Goal: Information Seeking & Learning: Learn about a topic

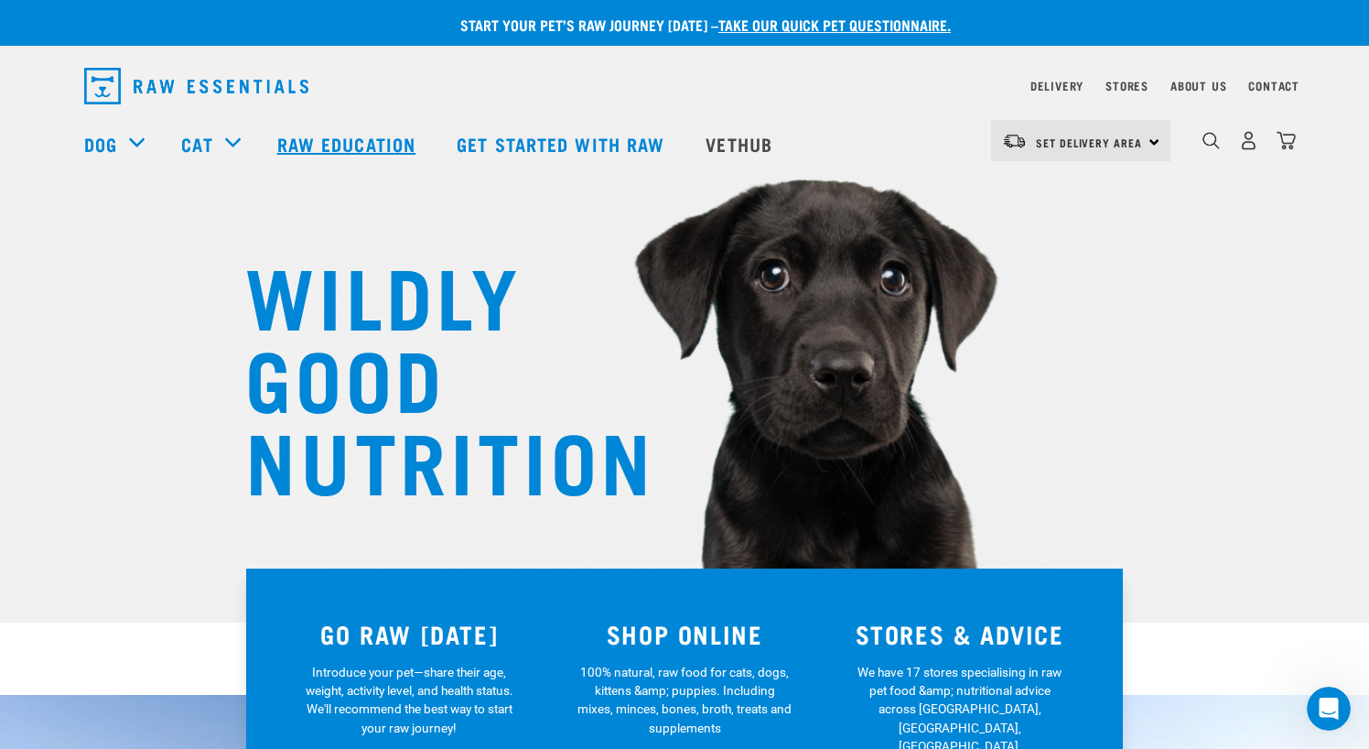
click at [330, 135] on link "Raw Education" at bounding box center [348, 143] width 179 height 73
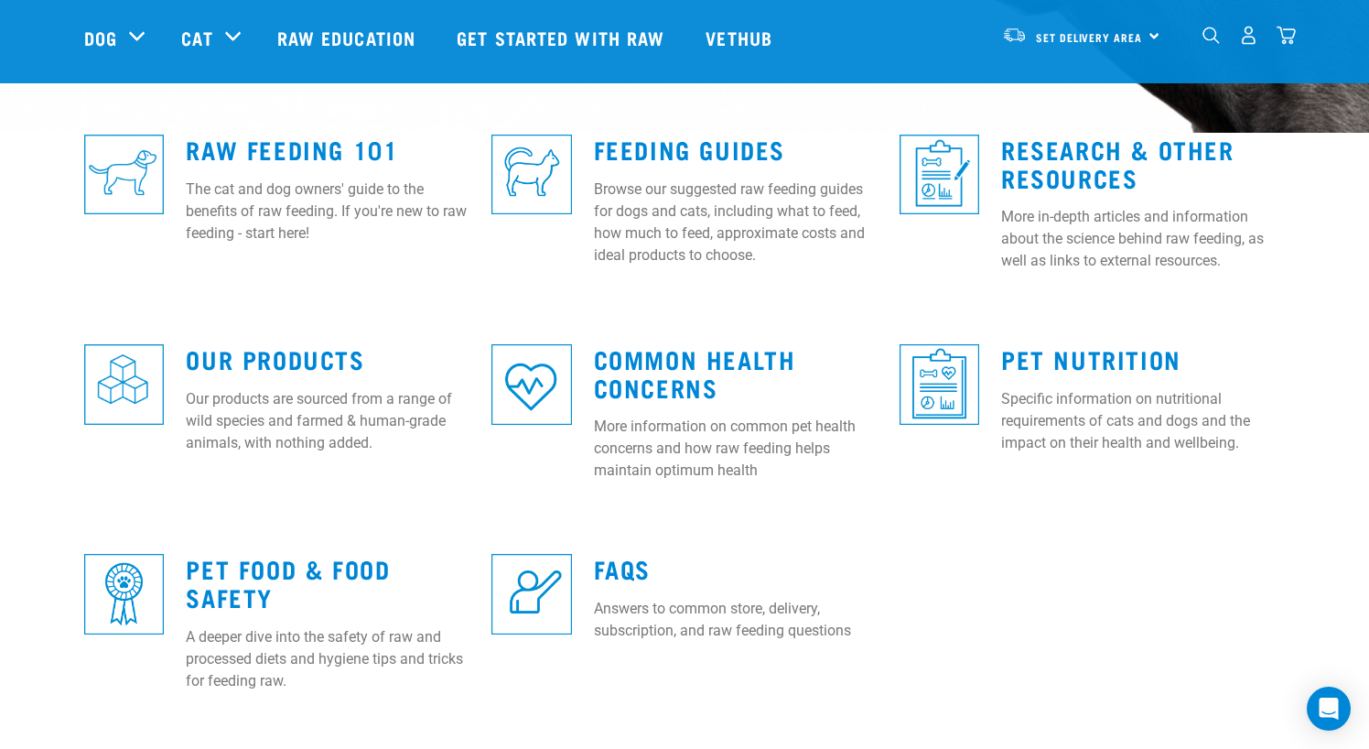
scroll to position [458, 0]
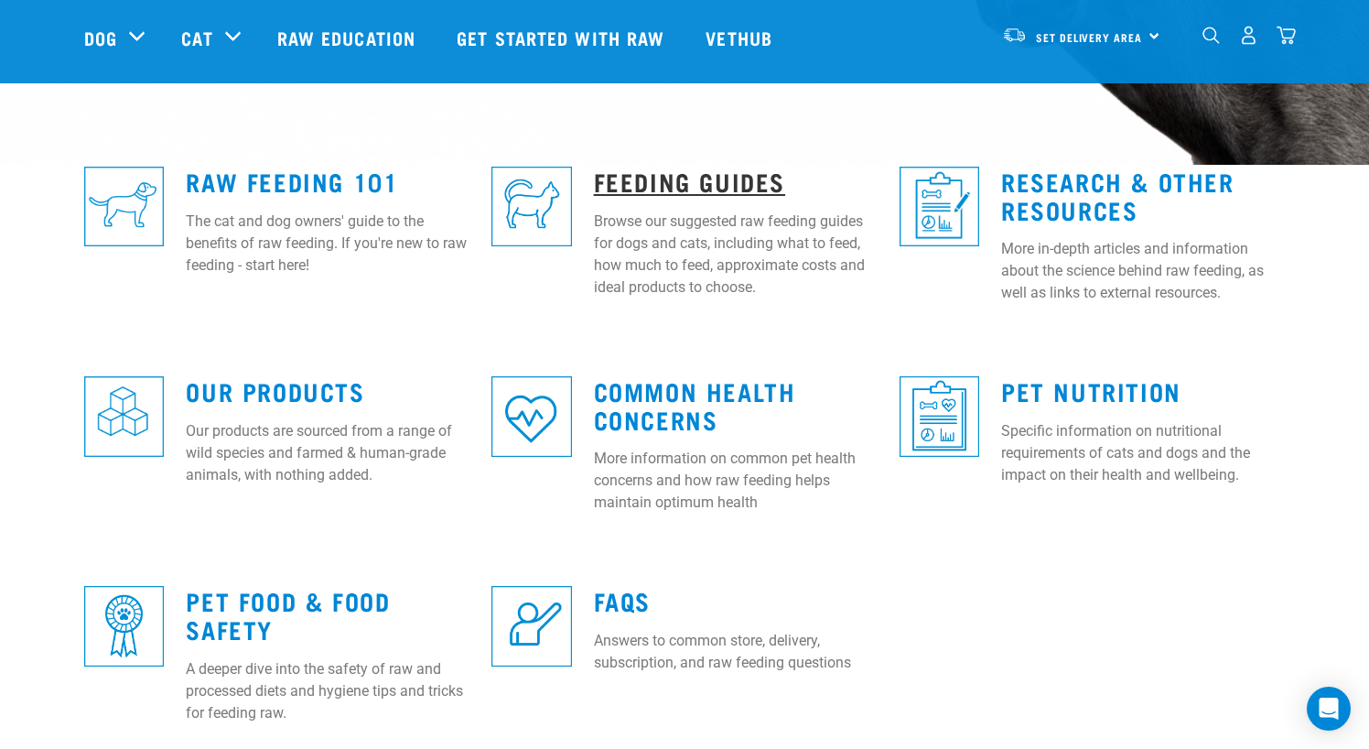
click at [708, 176] on link "Feeding Guides" at bounding box center [689, 181] width 191 height 14
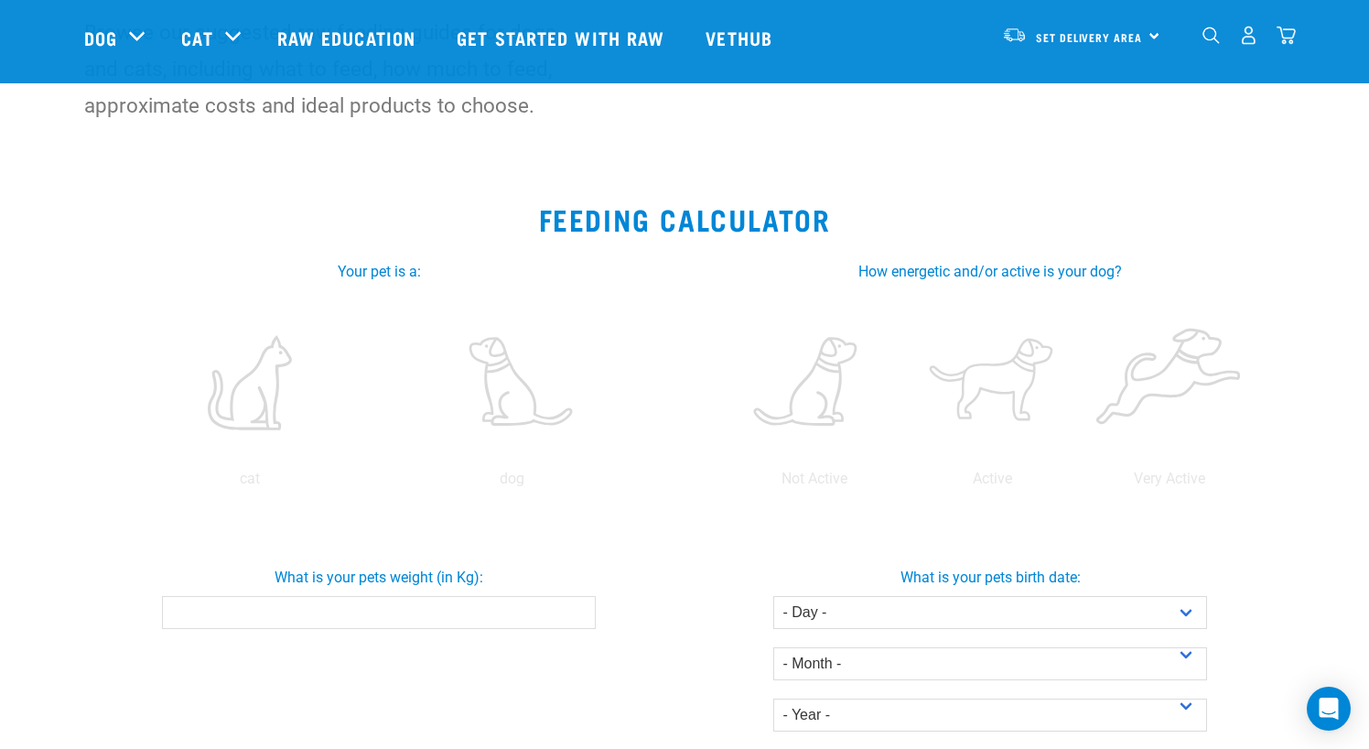
scroll to position [183, 0]
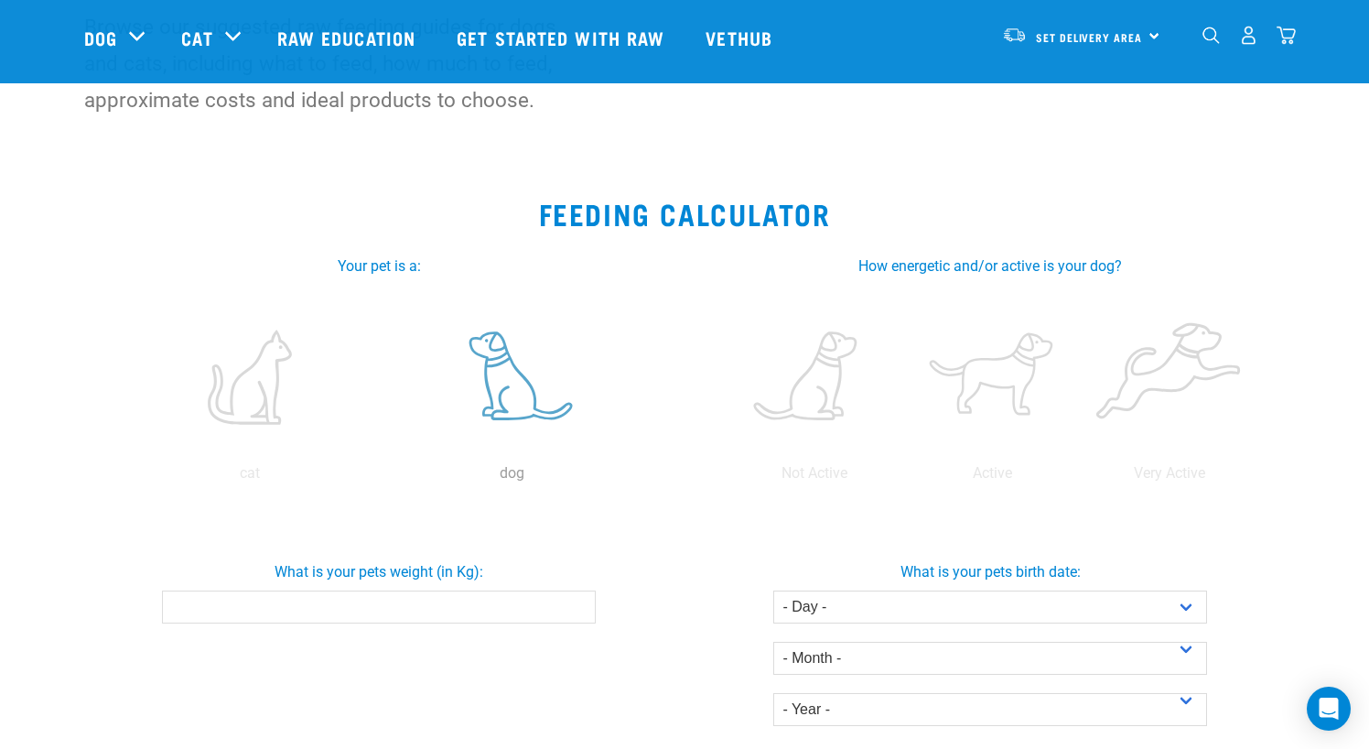
click at [524, 376] on label at bounding box center [511, 377] width 255 height 156
click at [381, 478] on input "radio" at bounding box center [381, 478] width 0 height 0
click at [1001, 373] on label at bounding box center [992, 377] width 170 height 156
click at [903, 478] on input "radio" at bounding box center [903, 478] width 0 height 0
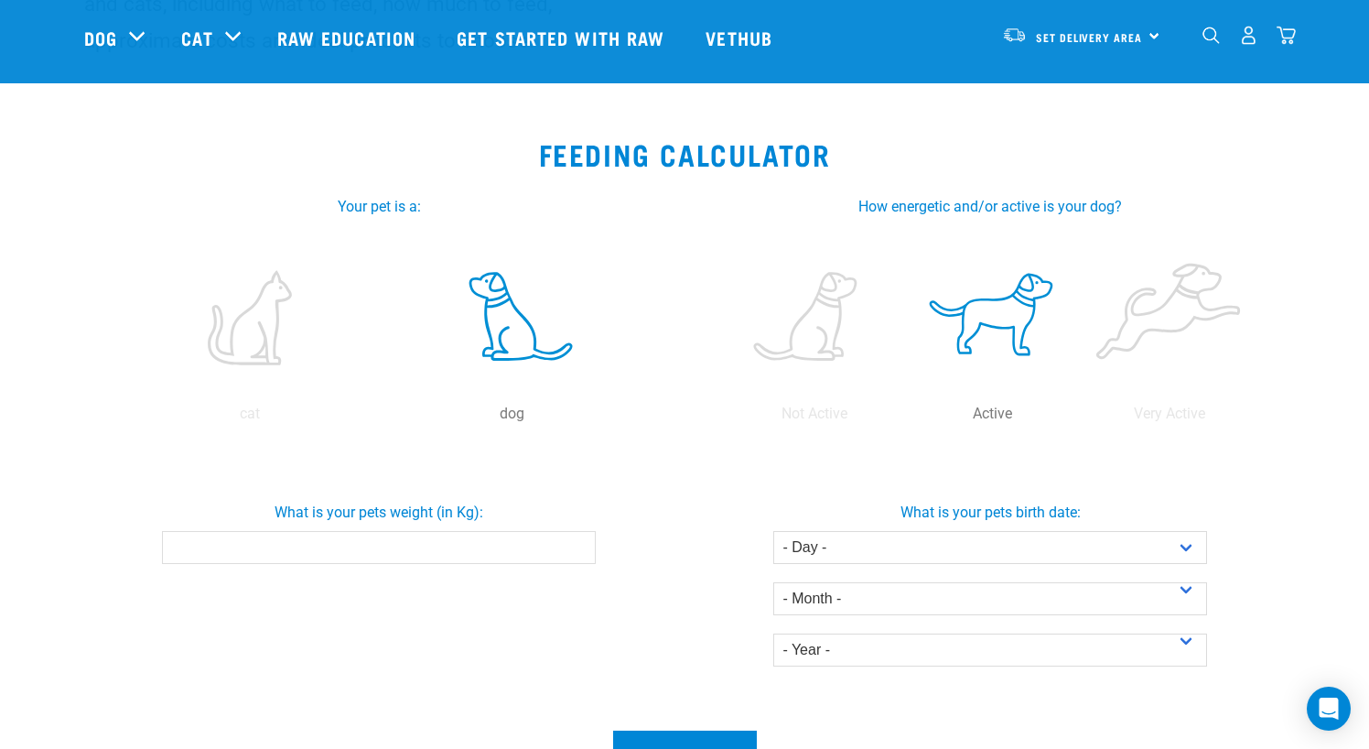
scroll to position [275, 0]
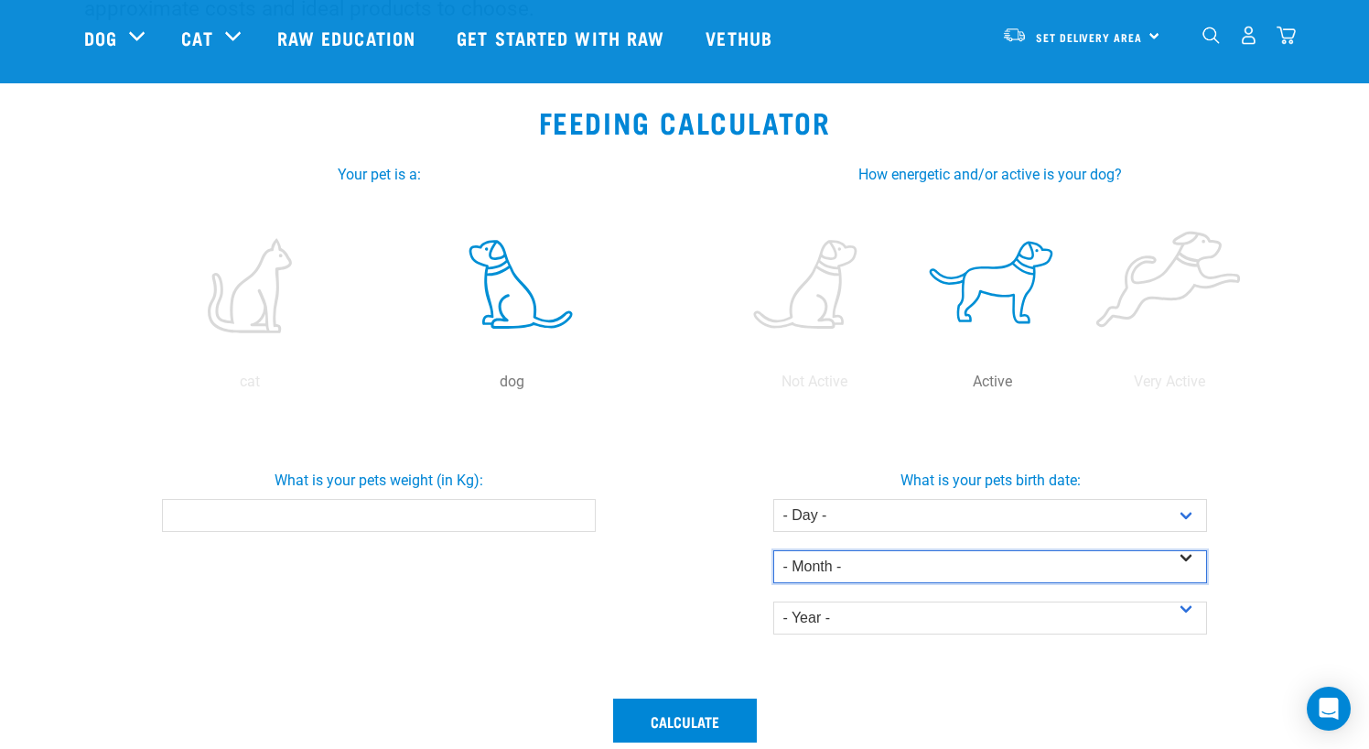
click at [881, 567] on select "- Month - January February March April May June July August September October N…" at bounding box center [989, 566] width 433 height 33
click at [1000, 685] on div "What is your pets birth date: - Day - 1 2 3 4 5 6 7 8 9 10 11 12 13" at bounding box center [990, 551] width 611 height 273
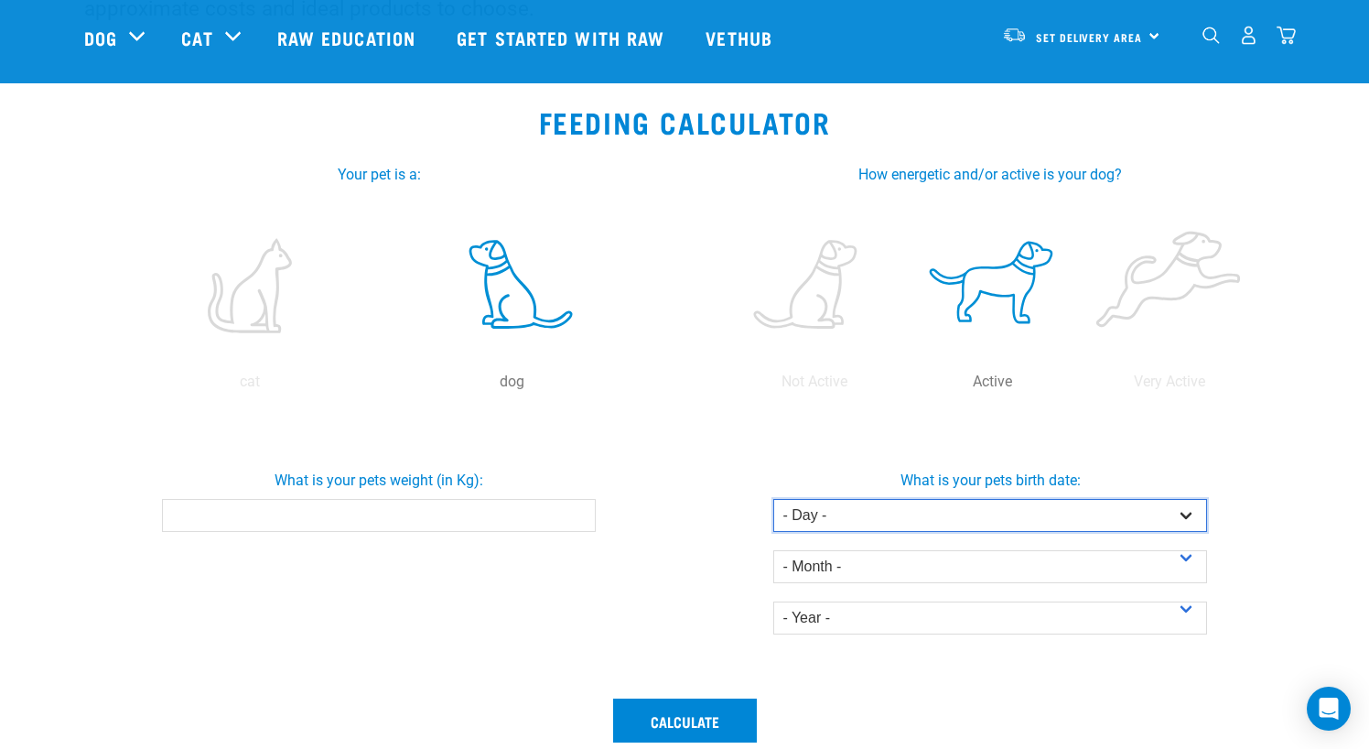
click at [1052, 519] on select "- Day - 1 2 3 4 5 6 7 8 9 10 11 12 13 14 15 16 17 18 19 20 21 22 23 24 25 26 27" at bounding box center [989, 515] width 433 height 33
select select "15"
click at [773, 499] on select "- Day - 1 2 3 4 5 6 7 8 9 10 11 12 13 14 15 16 17 18 19 20 21 22 23 24 25 26 27" at bounding box center [989, 515] width 433 height 33
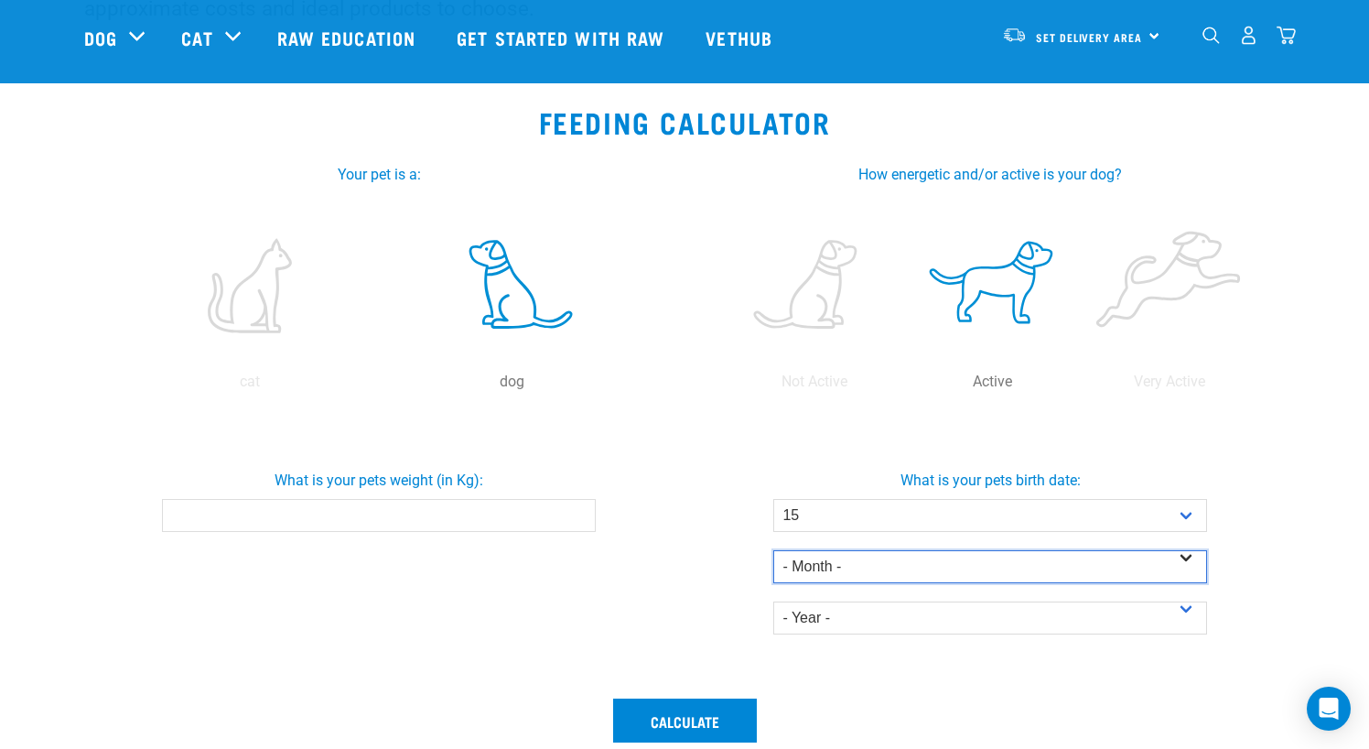
click at [874, 561] on select "- Month - January February March April May June July August September October N…" at bounding box center [989, 566] width 433 height 33
select select "May"
click at [773, 550] on select "- Month - January February March April May June July August September October N…" at bounding box center [989, 566] width 433 height 33
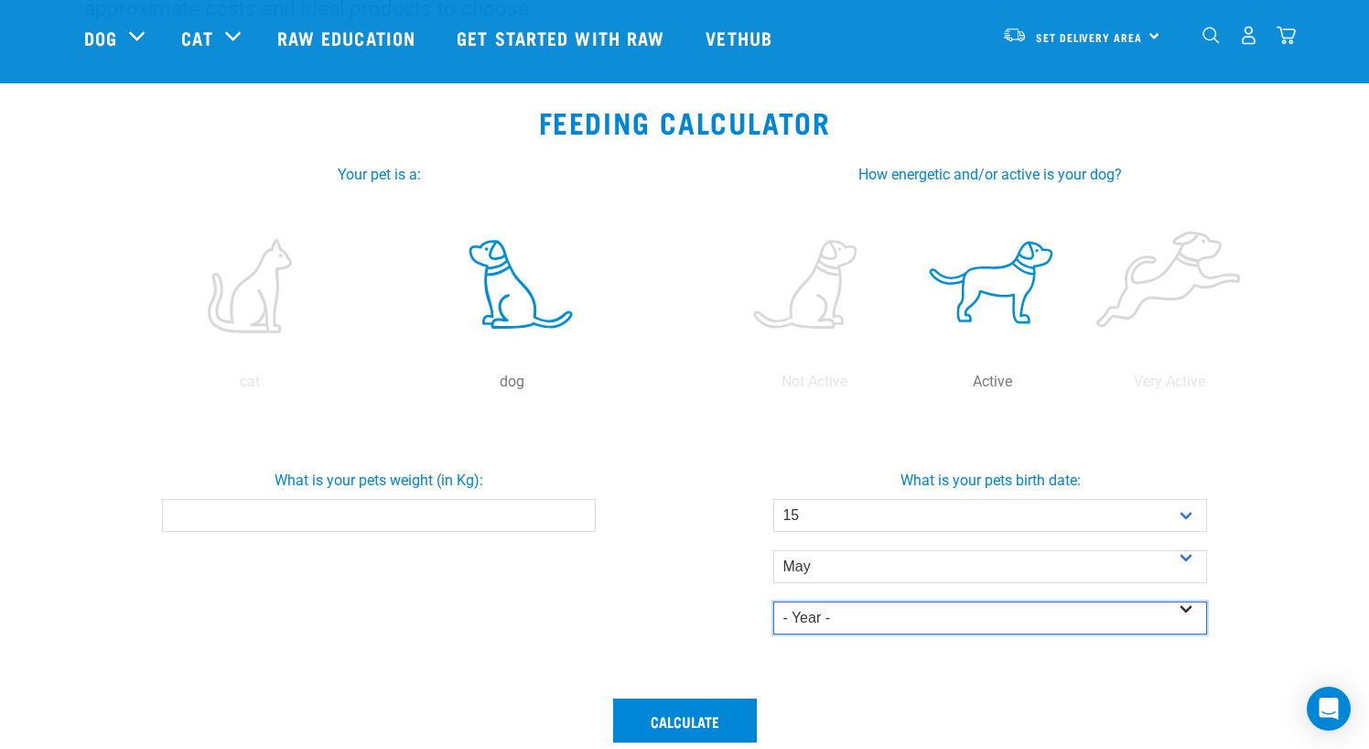
click at [838, 618] on select "- Year - 2025 2024 2023 2022 2021 2020 2019 2018 2017 2016 2015 2014" at bounding box center [989, 617] width 433 height 33
select select "2025"
click at [773, 601] on select "- Year - 2025 2024 2023 2022 2021 2020 2019 2018 2017 2016 2015 2014" at bounding box center [989, 617] width 433 height 33
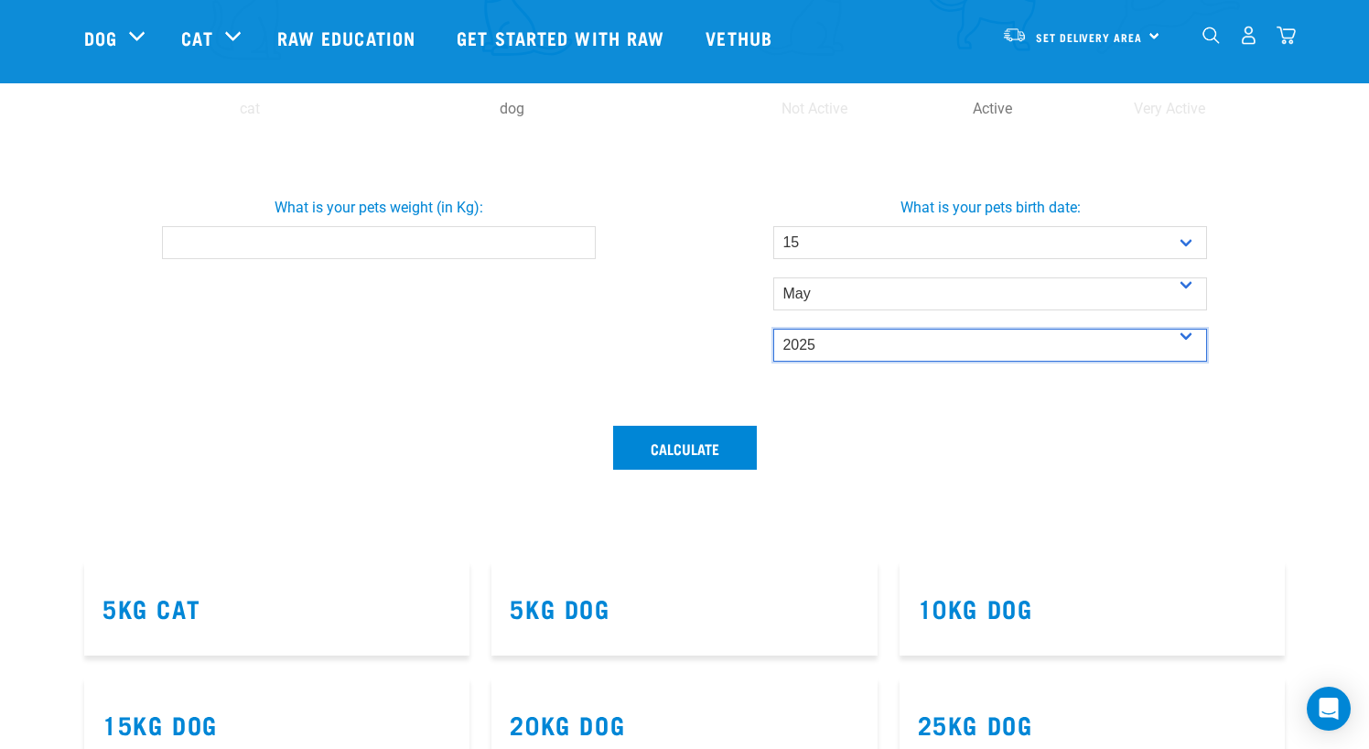
scroll to position [549, 0]
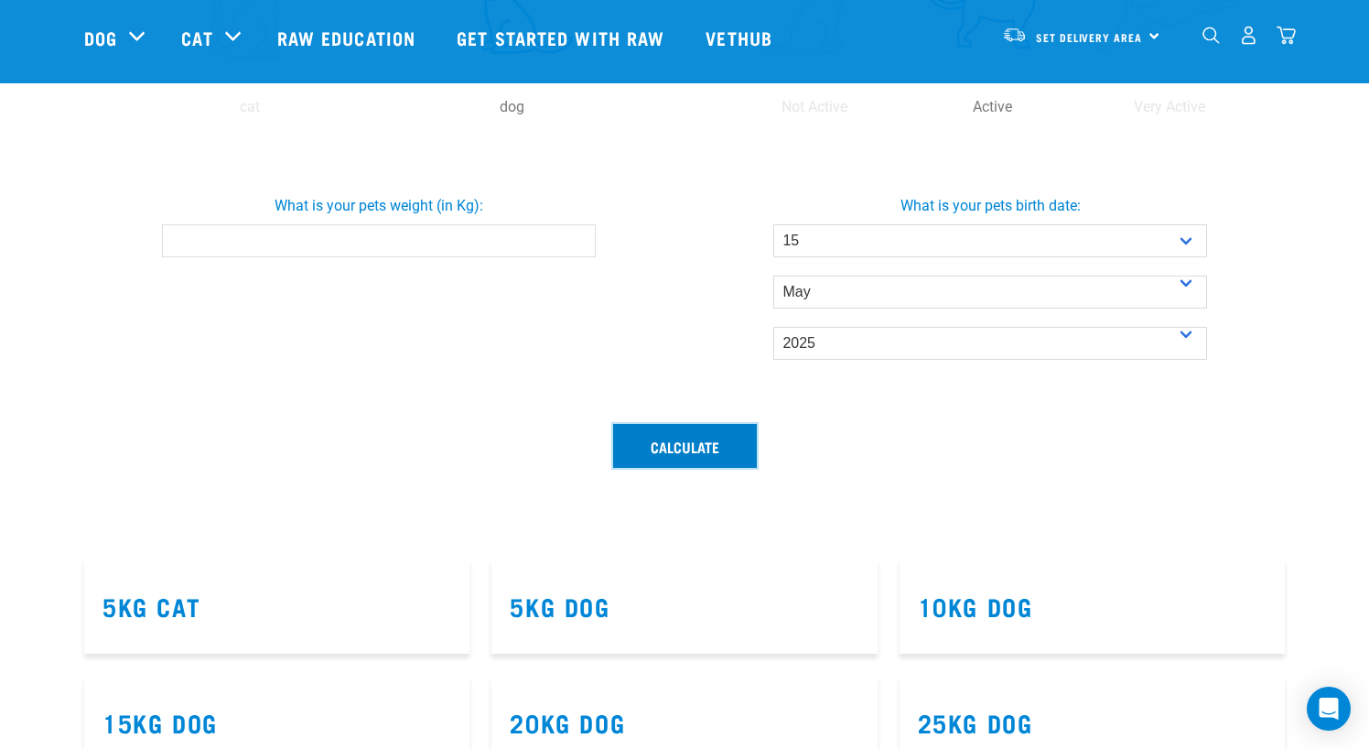
click at [693, 459] on button "Calculate" at bounding box center [685, 446] width 144 height 44
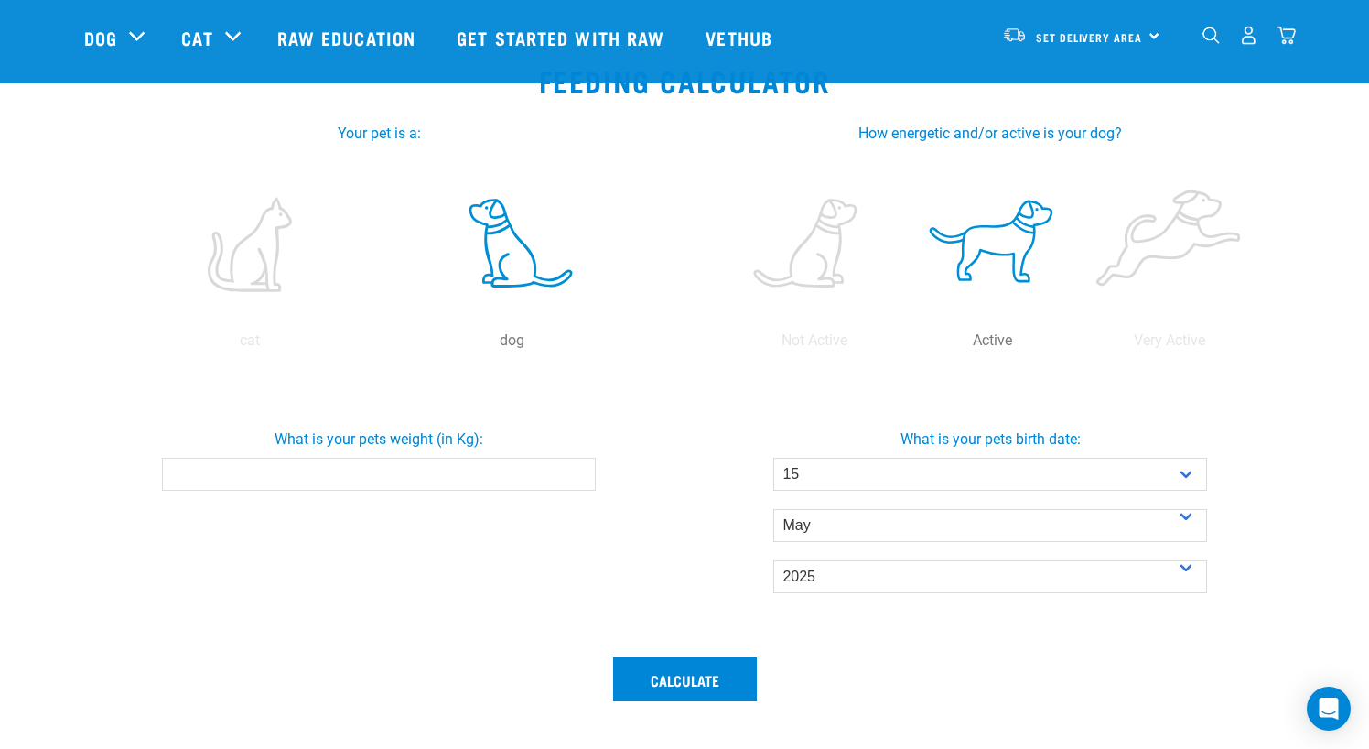
scroll to position [275, 0]
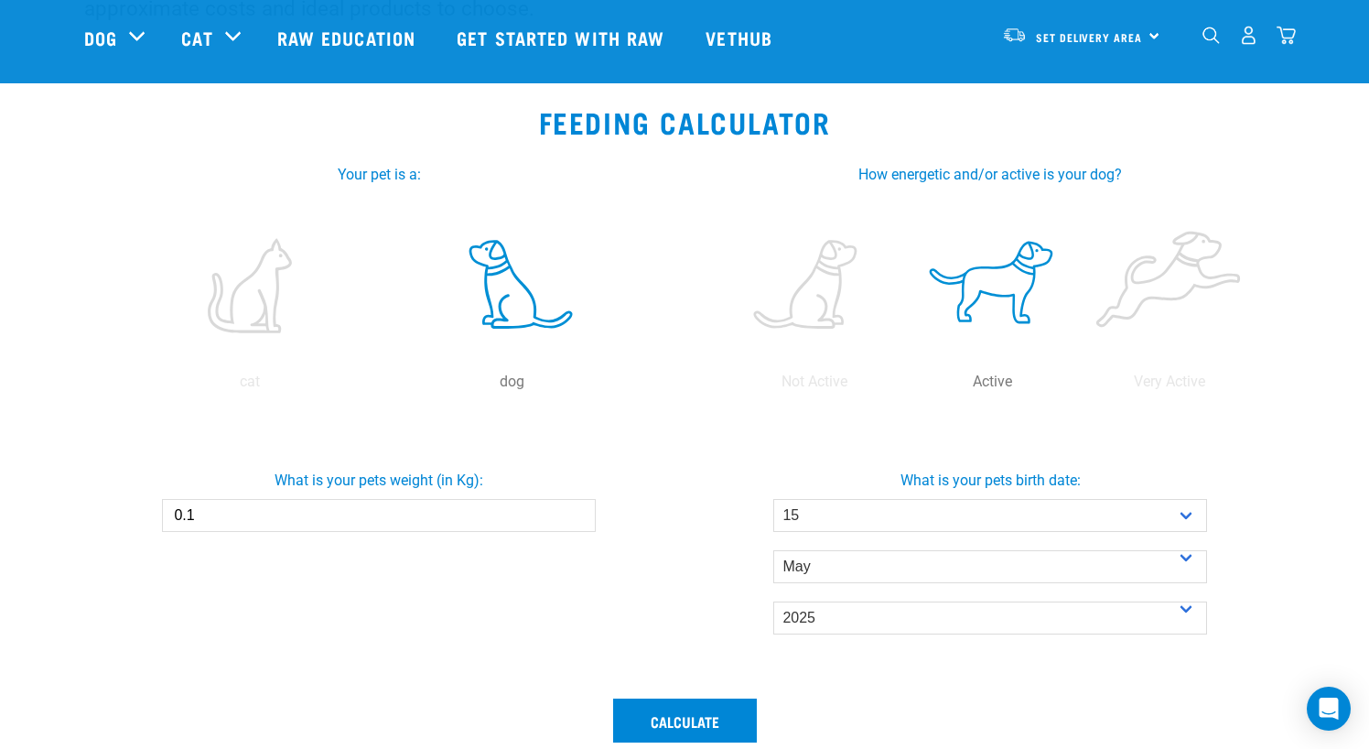
click at [577, 511] on input "0.1" at bounding box center [378, 515] width 433 height 33
click at [577, 511] on input "0.2" at bounding box center [378, 515] width 433 height 33
drag, startPoint x: 490, startPoint y: 517, endPoint x: 128, endPoint y: 522, distance: 361.6
click at [128, 522] on div "What is your pets weight (in Kg): 0.2" at bounding box center [379, 493] width 619 height 77
type input "2.8"
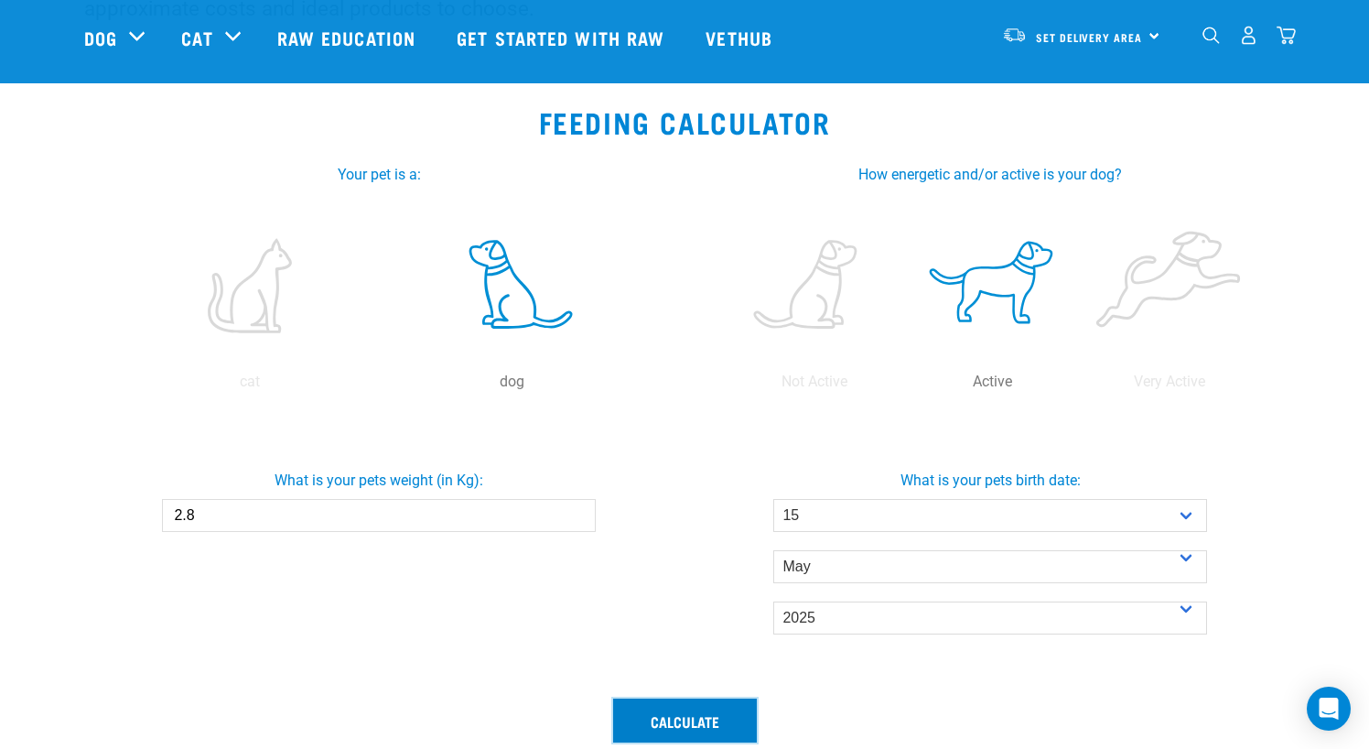
click at [664, 727] on button "Calculate" at bounding box center [685, 720] width 144 height 44
click at [784, 317] on label at bounding box center [815, 286] width 170 height 156
click at [726, 386] on input "radio" at bounding box center [726, 386] width 0 height 0
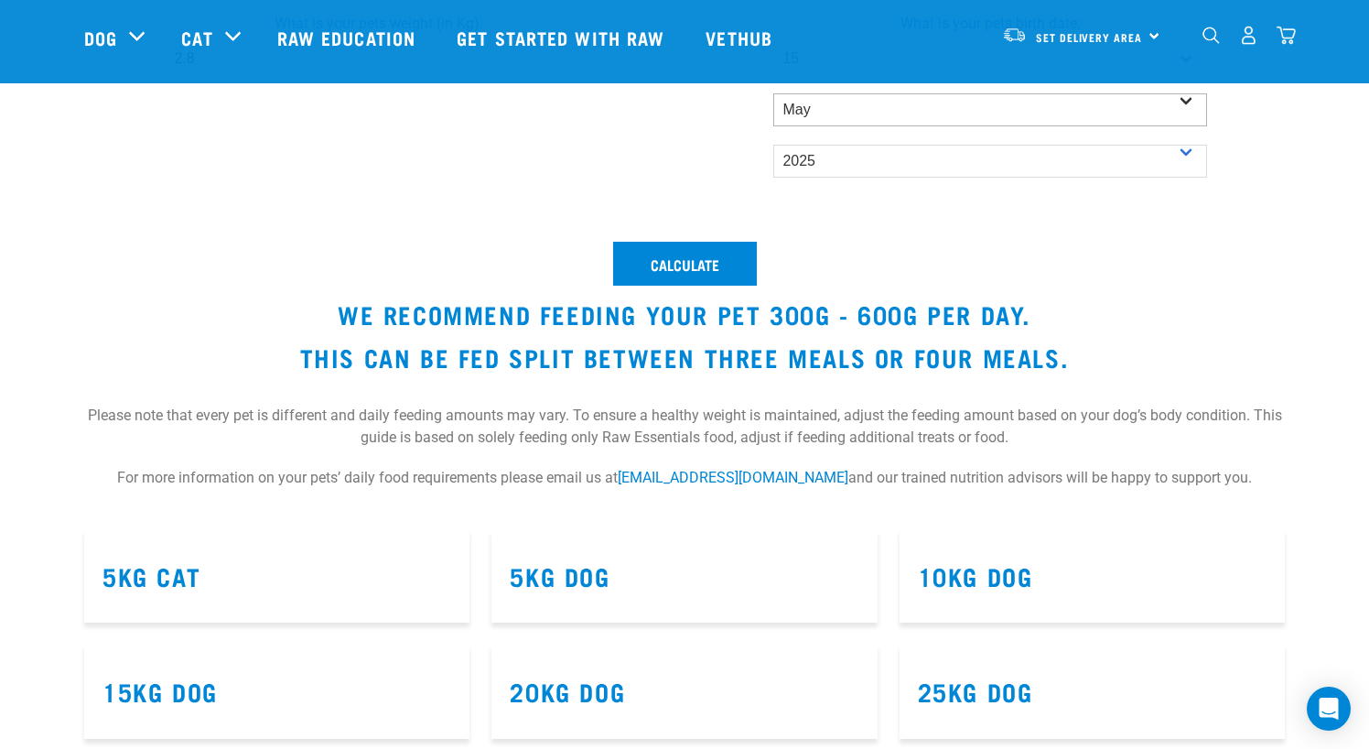
scroll to position [732, 0]
click at [697, 262] on button "Calculate" at bounding box center [685, 263] width 144 height 44
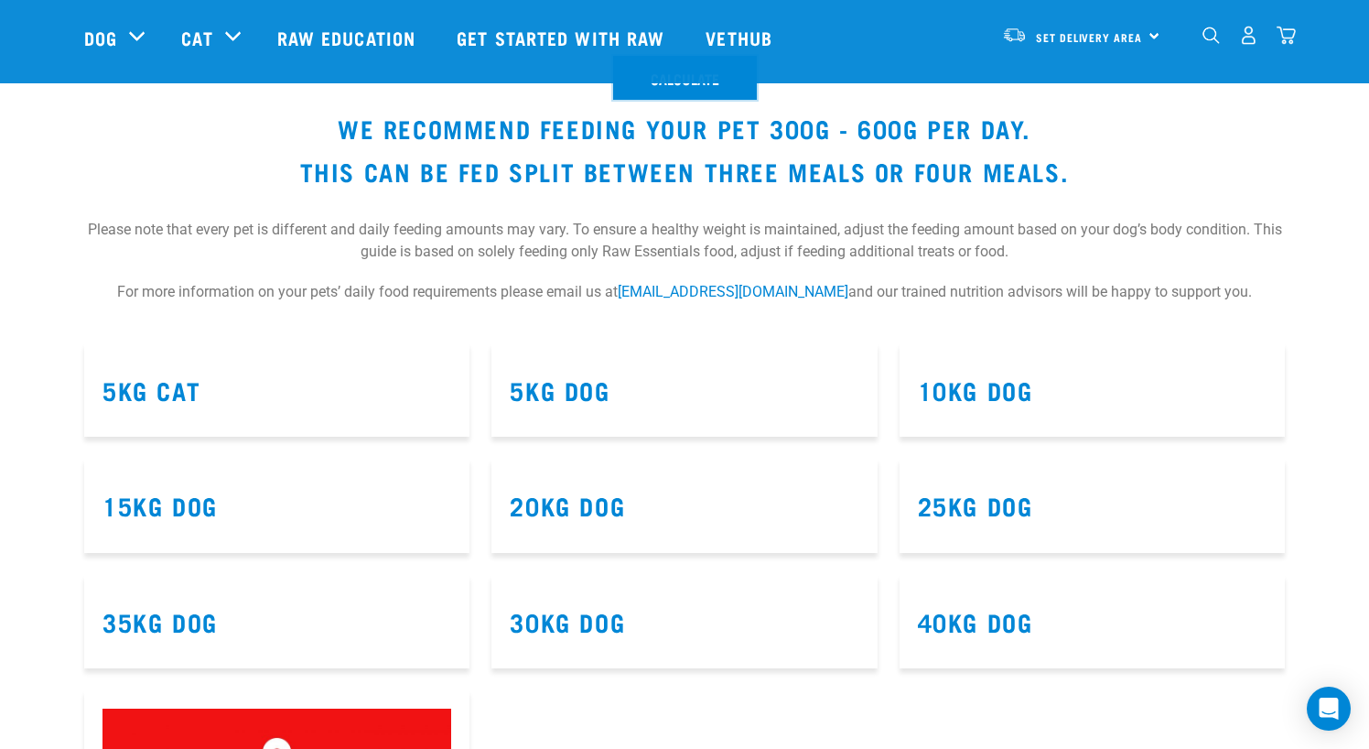
scroll to position [915, 0]
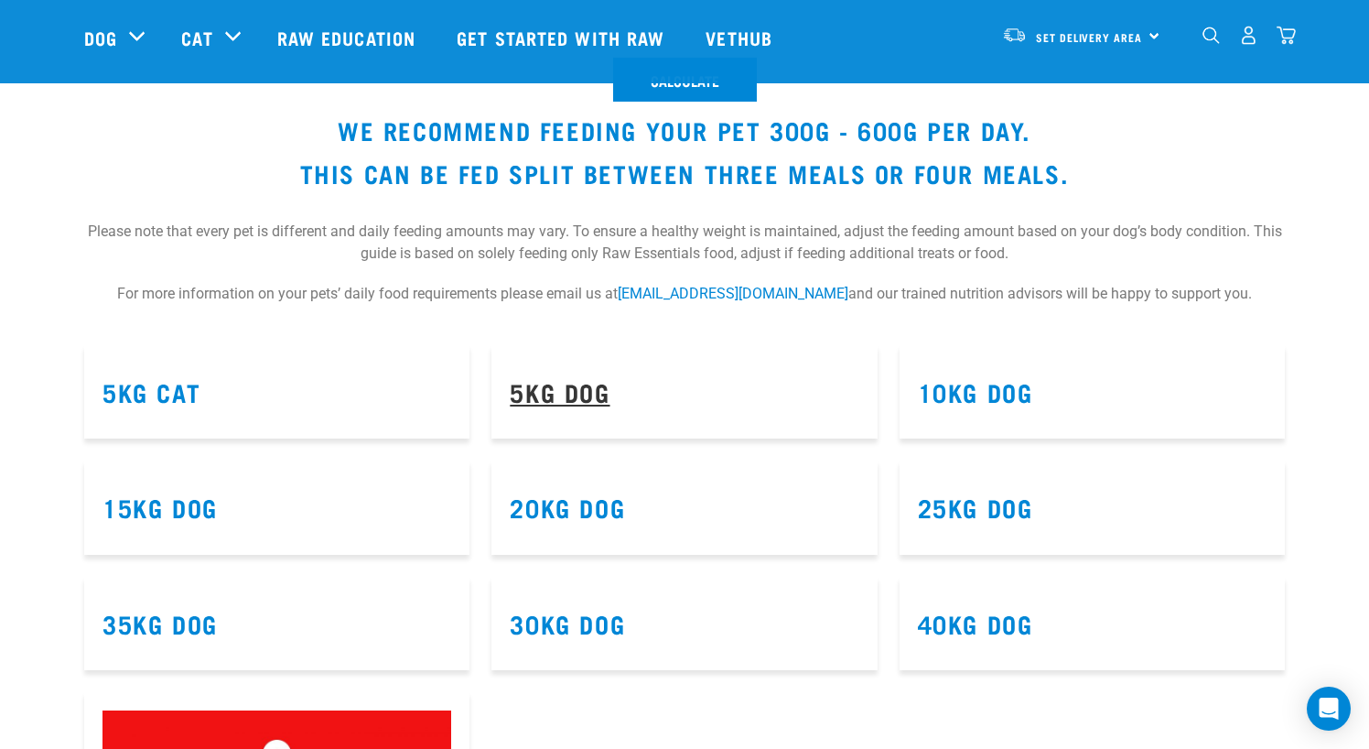
click at [571, 398] on link "5kg Dog" at bounding box center [560, 391] width 100 height 14
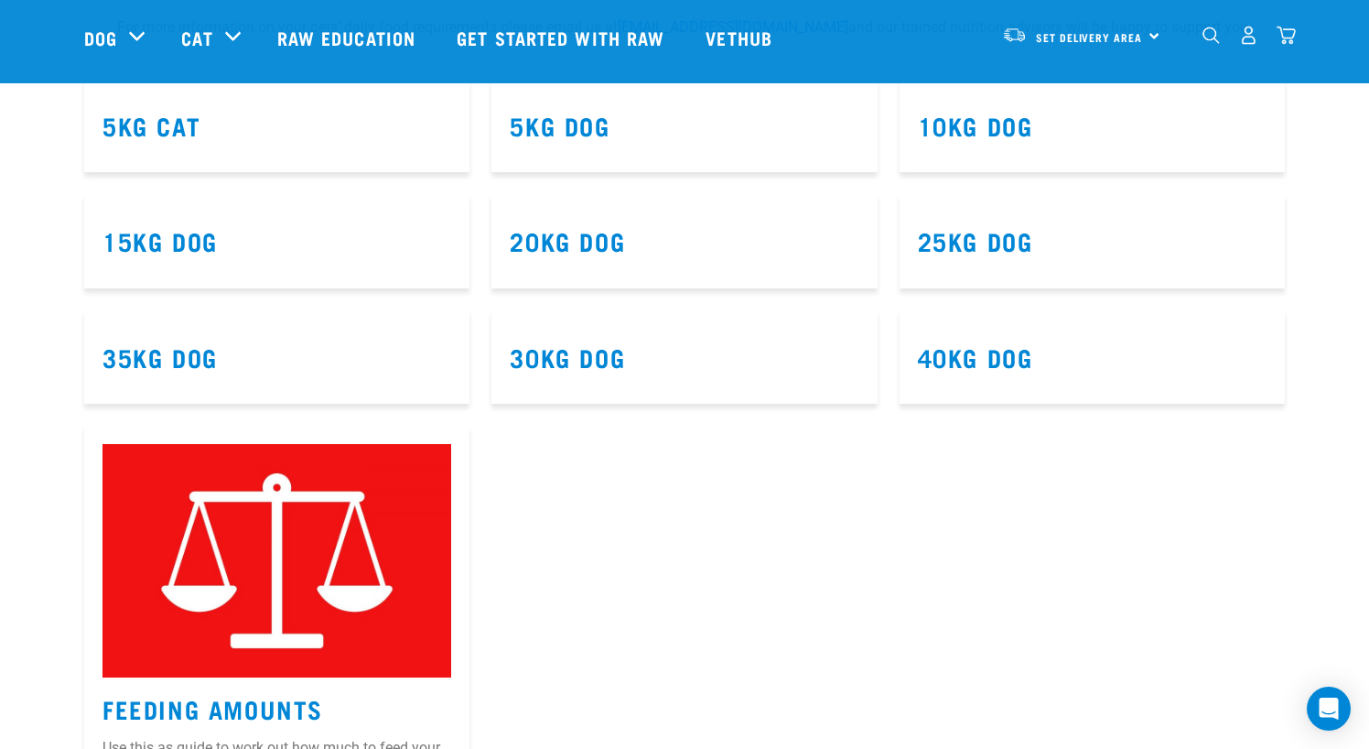
scroll to position [1190, 0]
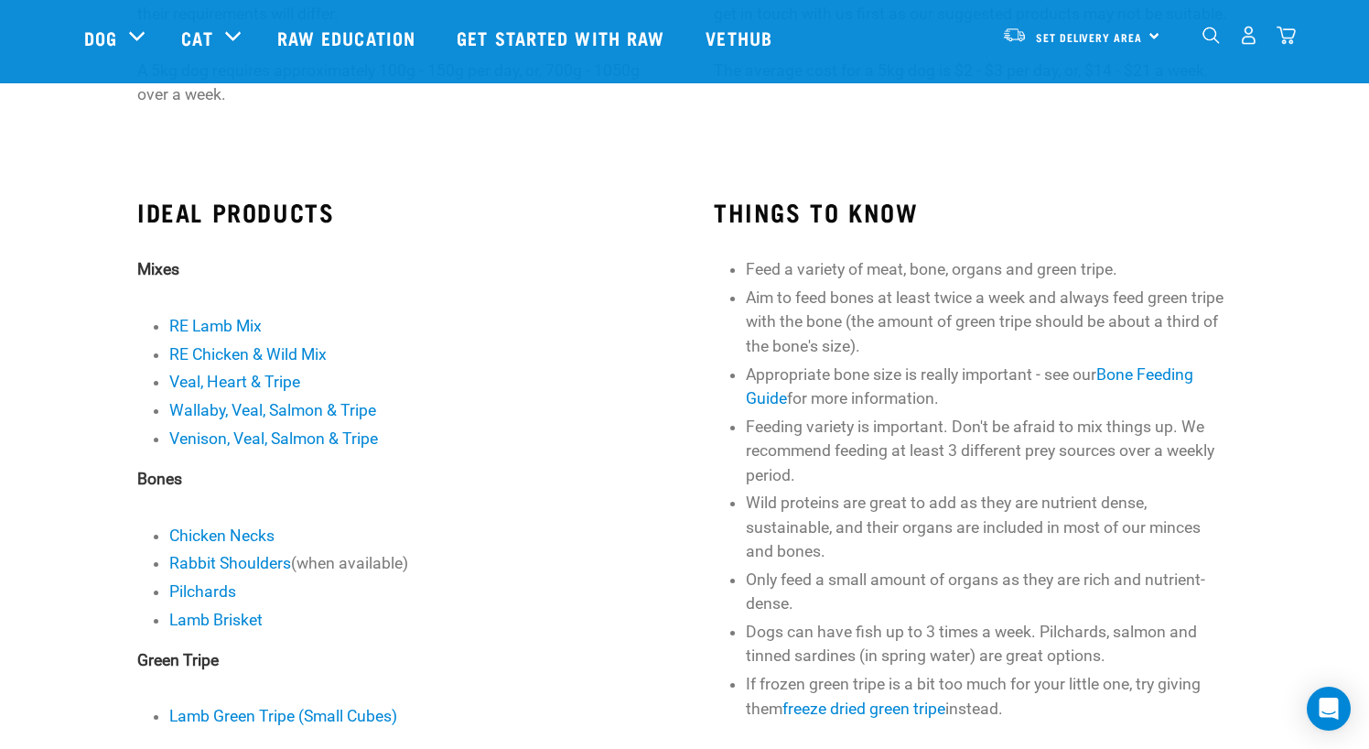
scroll to position [183, 0]
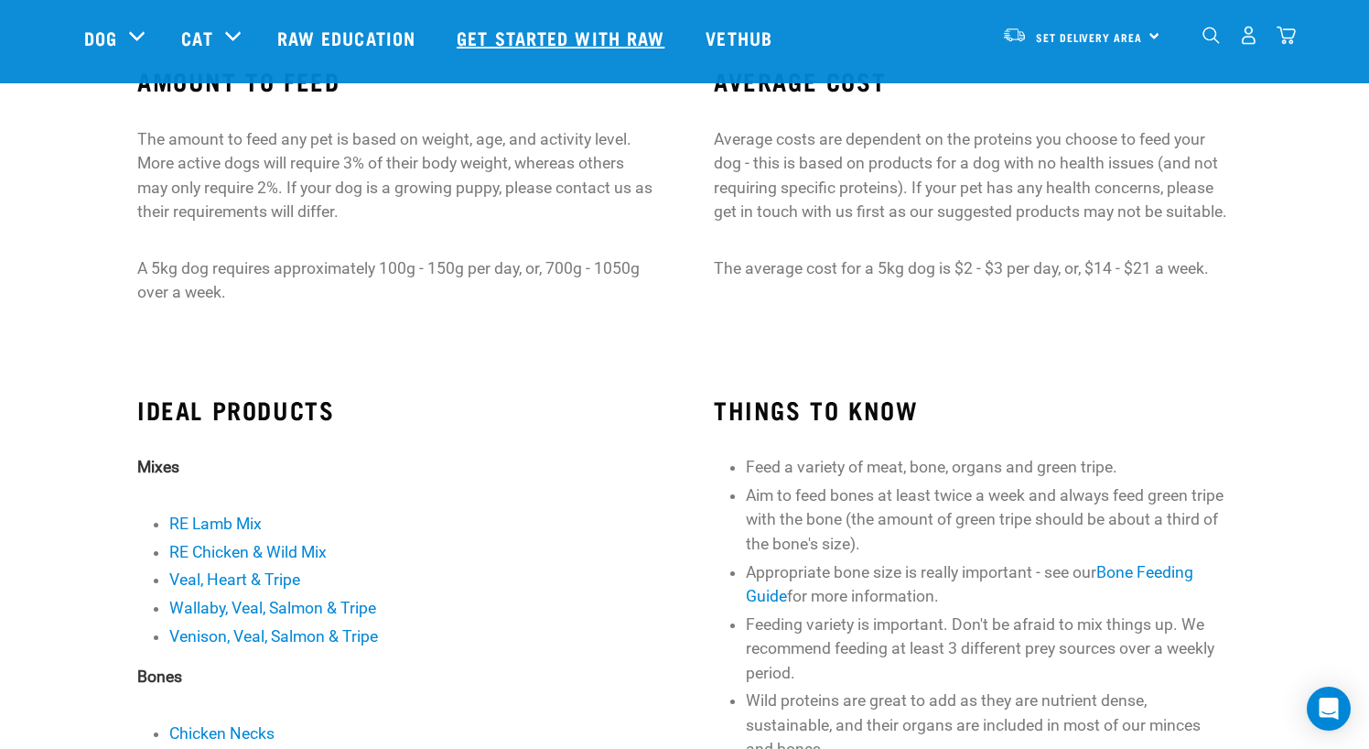
click at [611, 30] on link "Get started with Raw" at bounding box center [562, 37] width 249 height 73
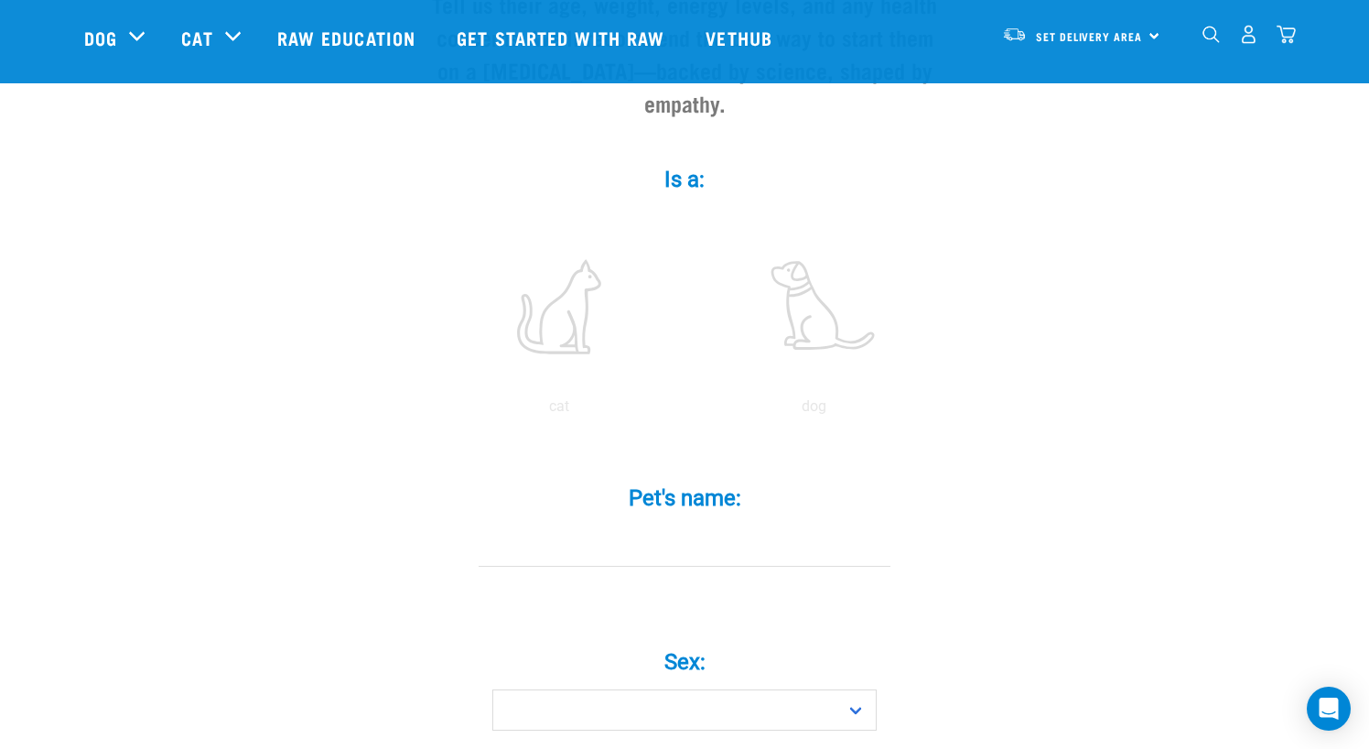
scroll to position [366, 0]
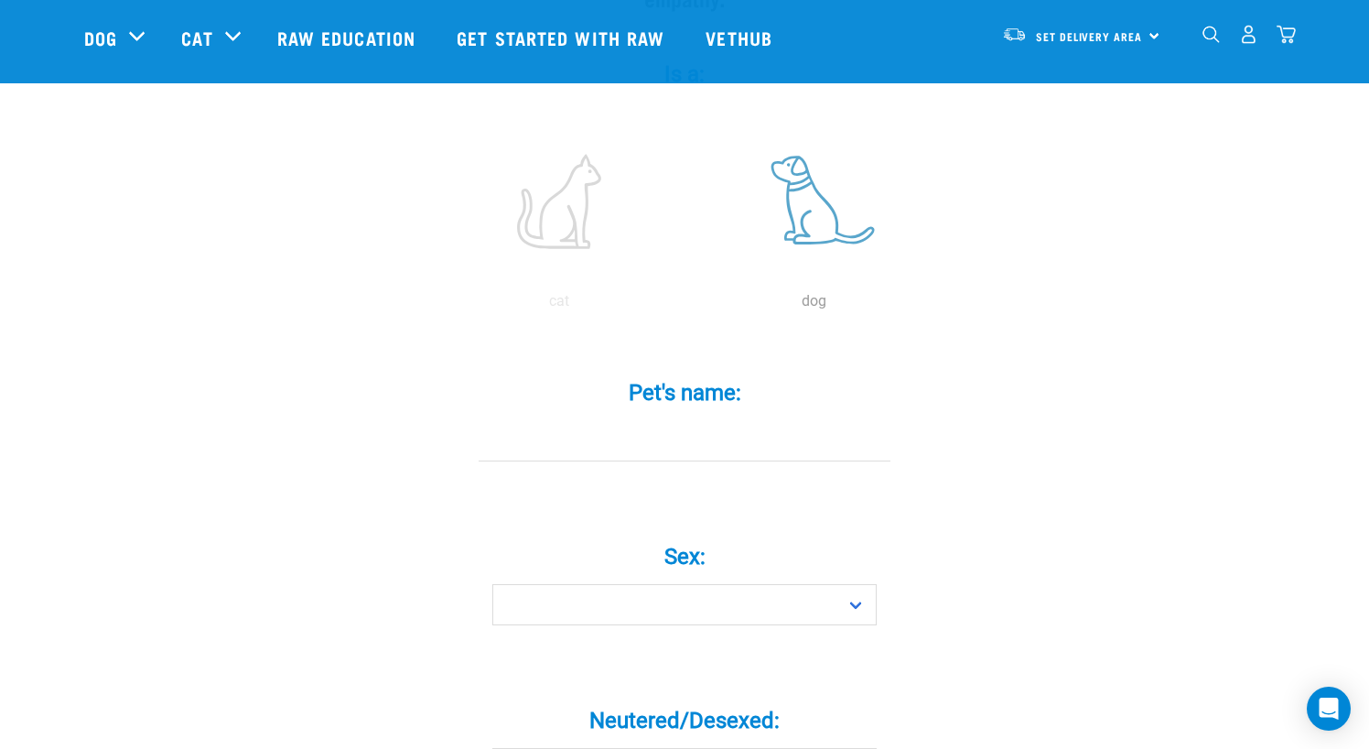
click at [827, 203] on label at bounding box center [813, 202] width 247 height 156
click at [686, 306] on input "radio" at bounding box center [686, 306] width 0 height 0
click at [814, 178] on label at bounding box center [813, 202] width 247 height 156
click at [686, 306] on input "radio" at bounding box center [686, 306] width 0 height 0
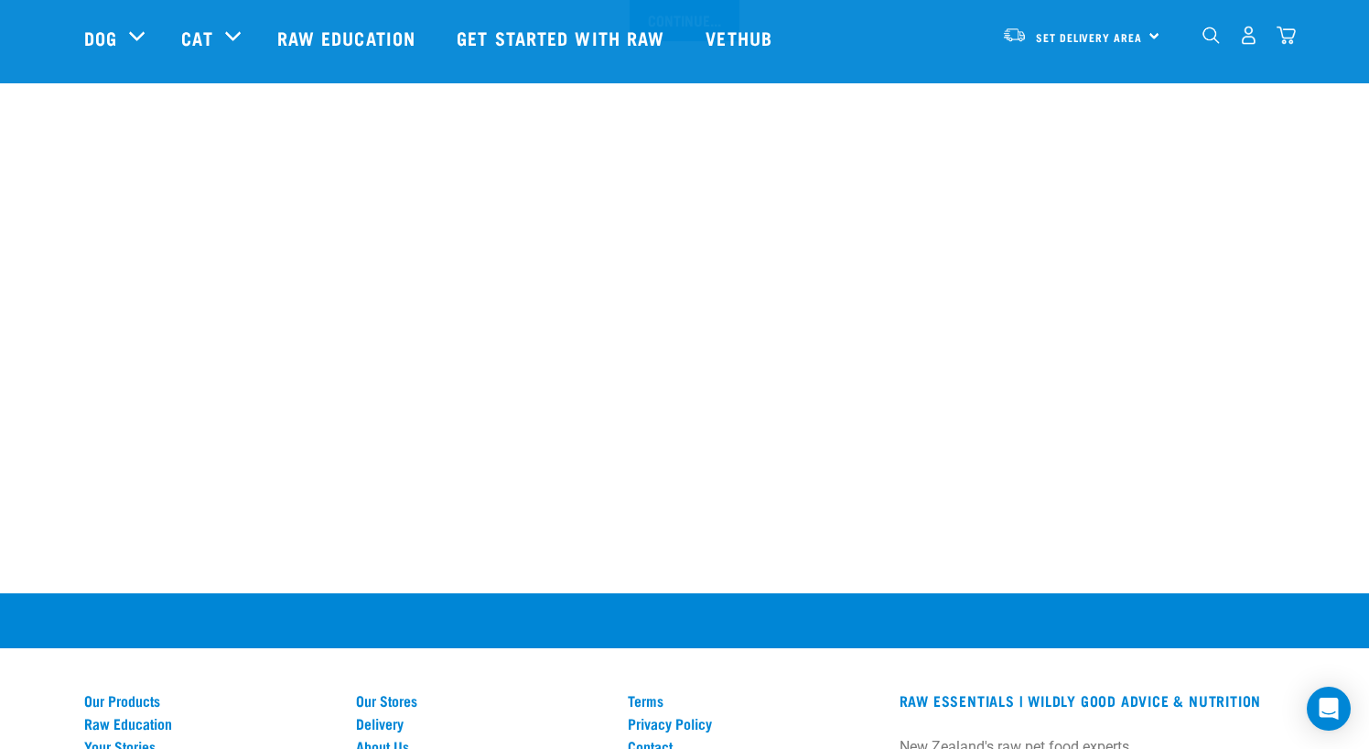
scroll to position [2288, 0]
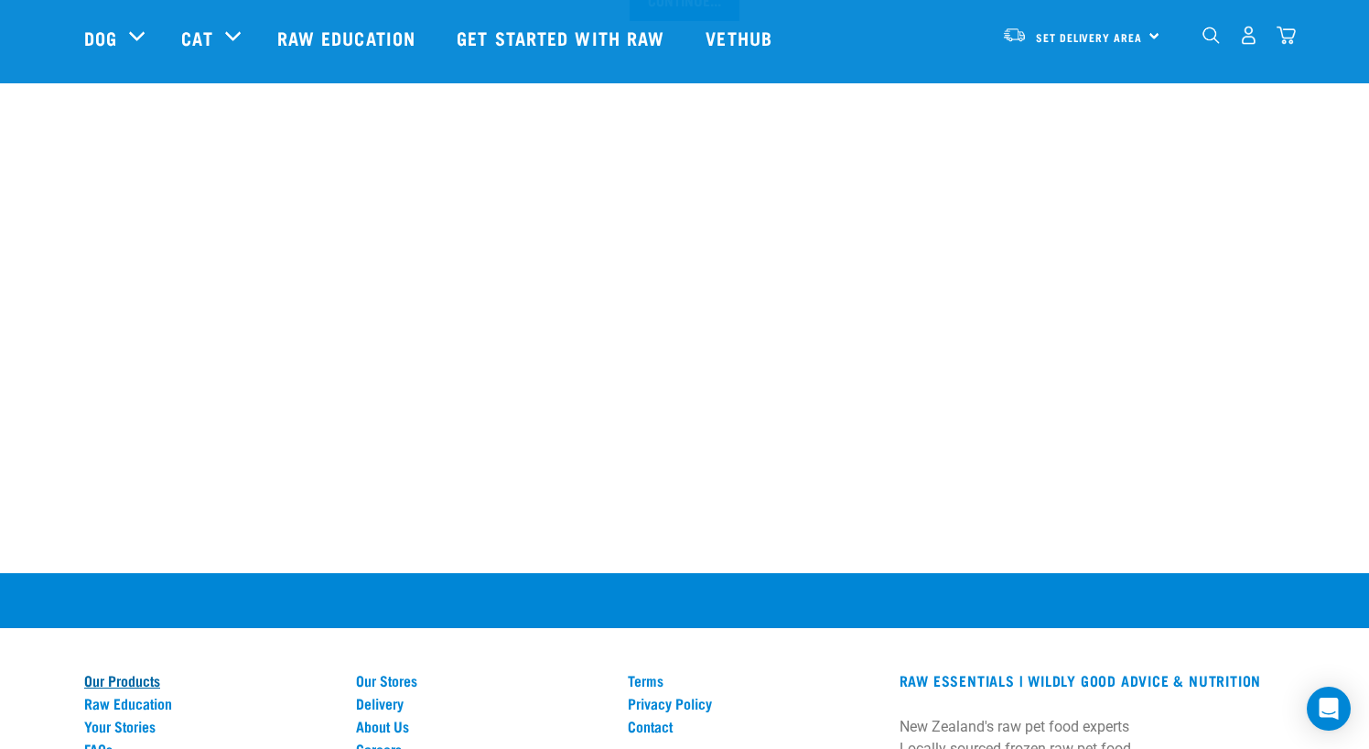
click at [130, 672] on link "Our Products" at bounding box center [209, 680] width 250 height 16
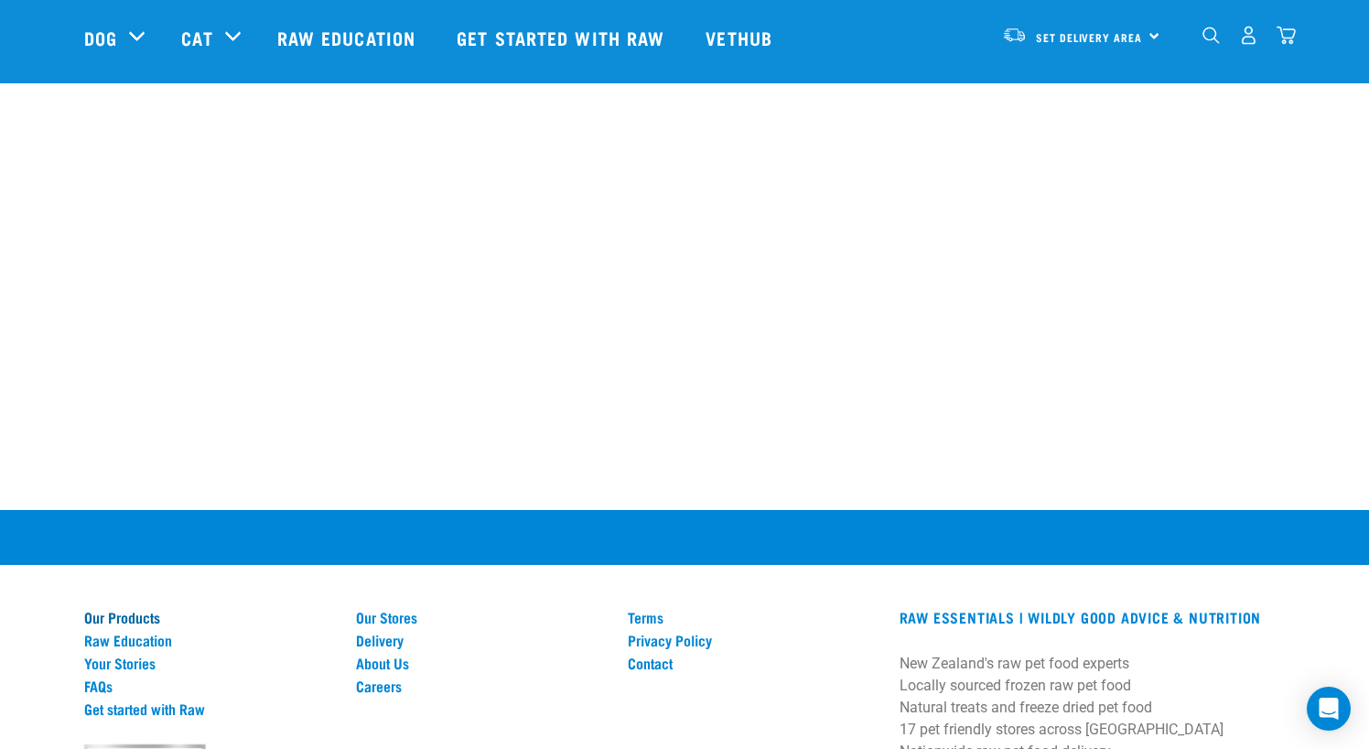
scroll to position [2380, 0]
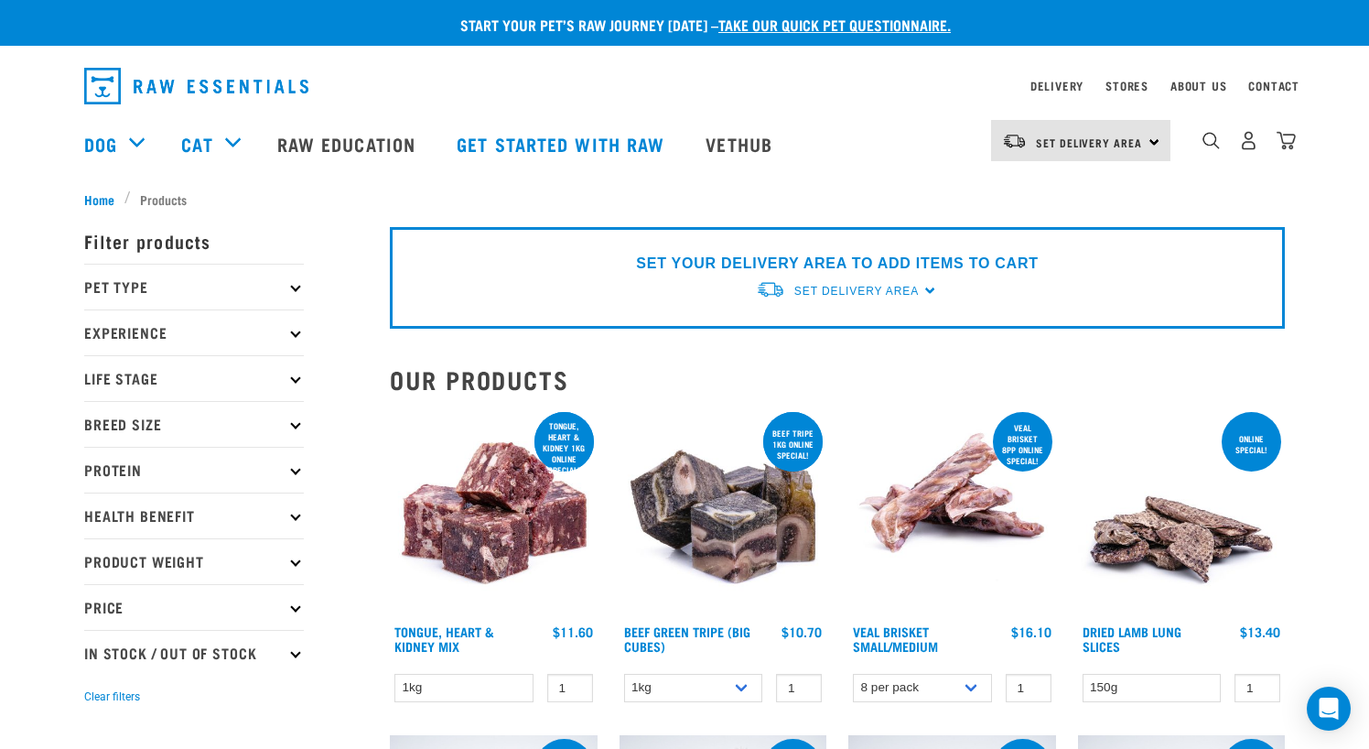
click at [292, 285] on icon at bounding box center [295, 287] width 10 height 10
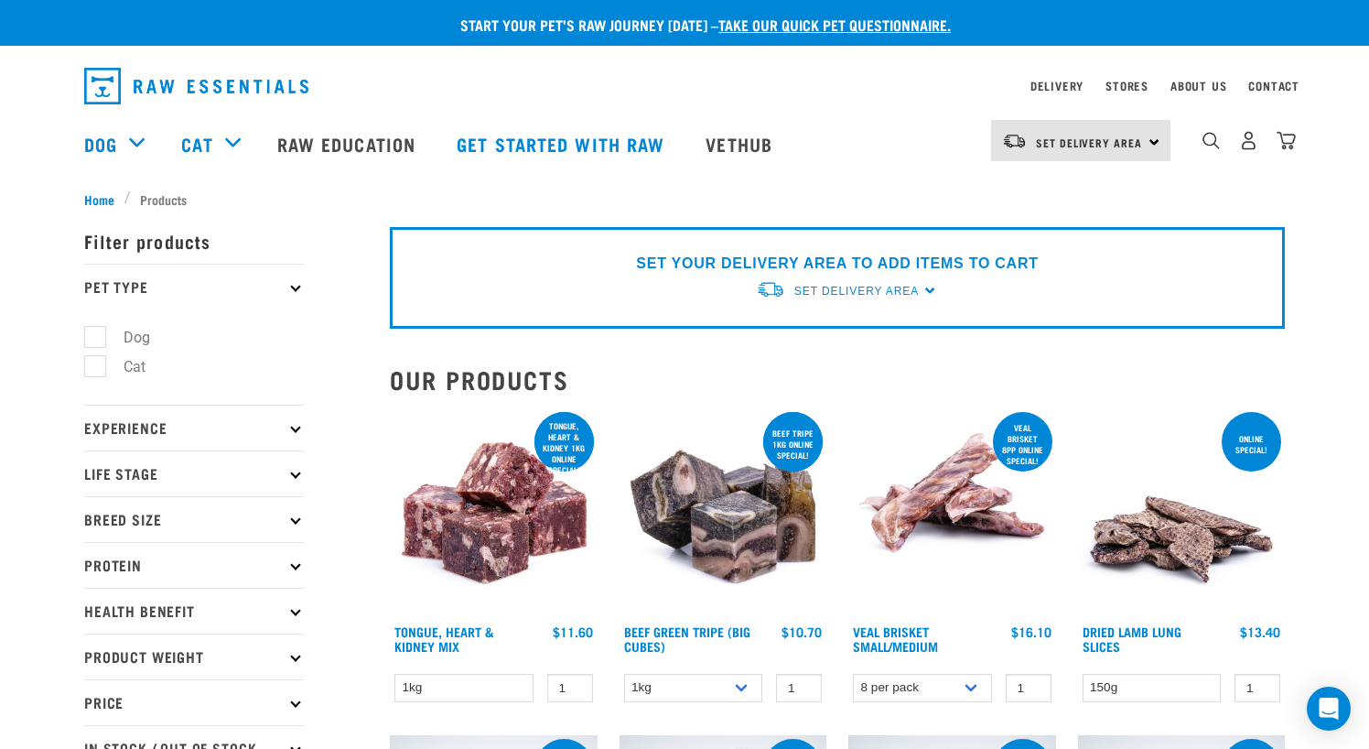
click at [140, 342] on label "Dog" at bounding box center [125, 337] width 63 height 23
click at [96, 340] on input "Dog" at bounding box center [90, 334] width 12 height 12
checkbox input "true"
click at [175, 427] on p "Experience" at bounding box center [194, 428] width 220 height 46
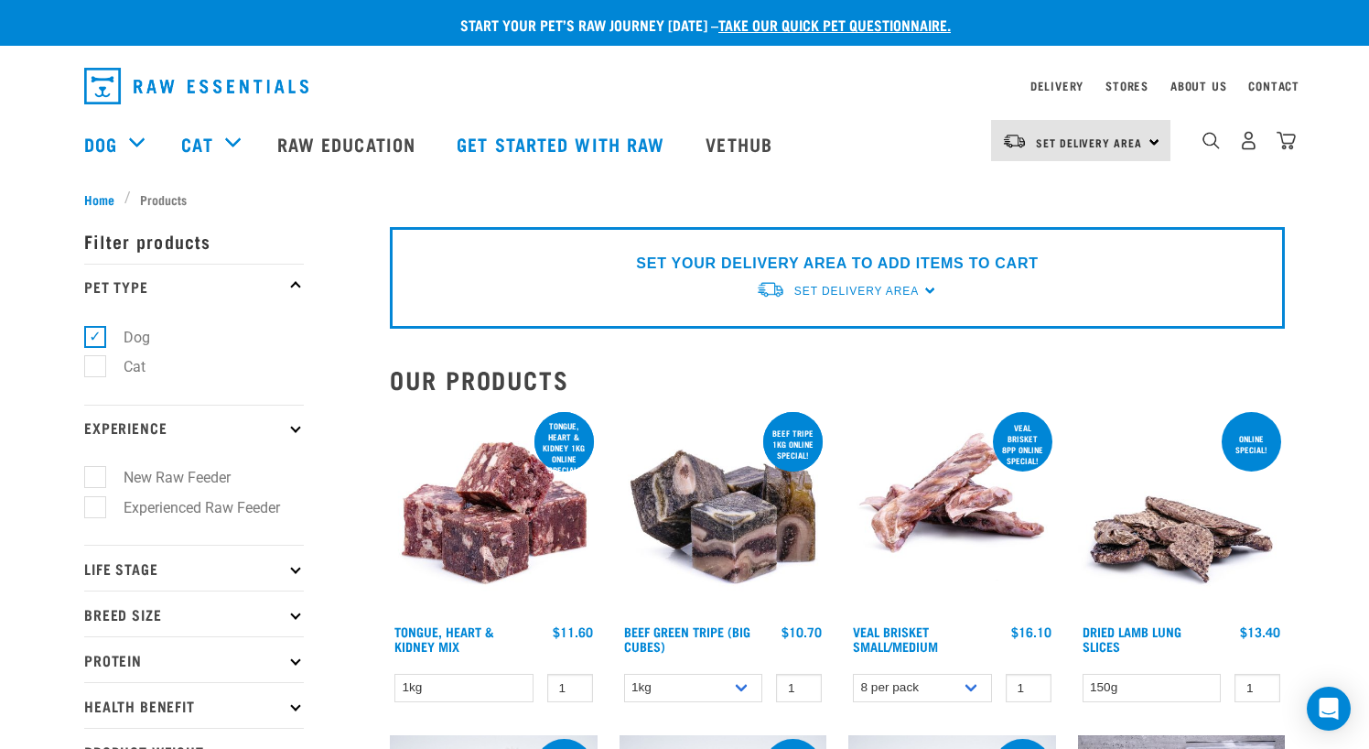
click at [168, 478] on label "New Raw Feeder" at bounding box center [166, 477] width 144 height 23
click at [96, 478] on input "New Raw Feeder" at bounding box center [90, 475] width 12 height 12
checkbox input "true"
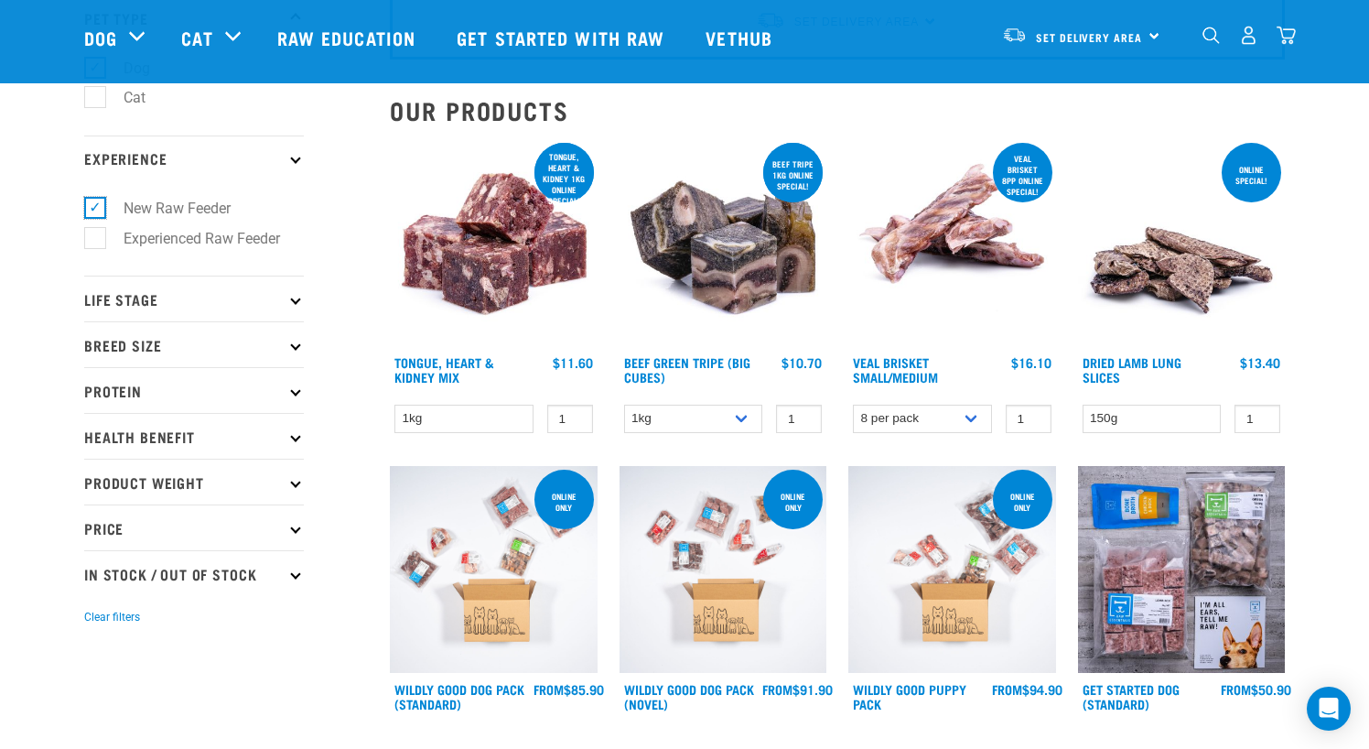
scroll to position [183, 0]
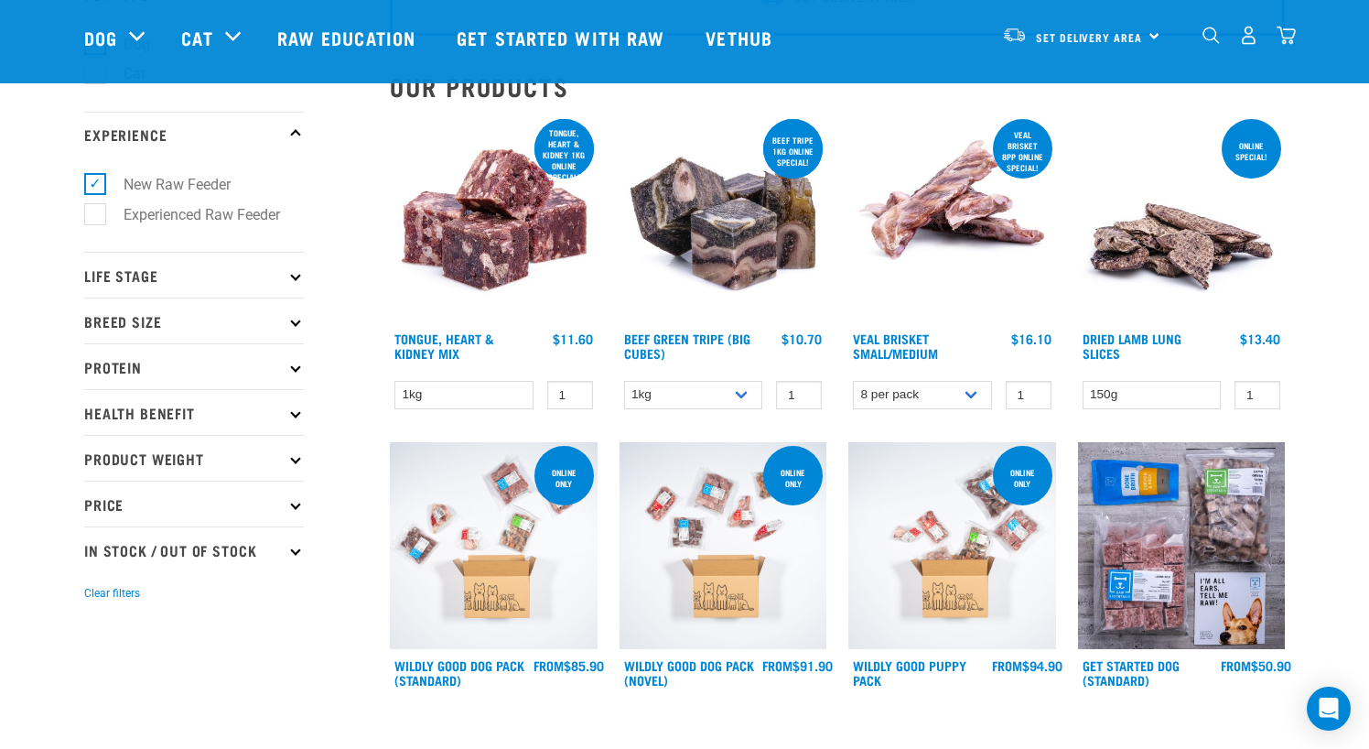
scroll to position [183, 0]
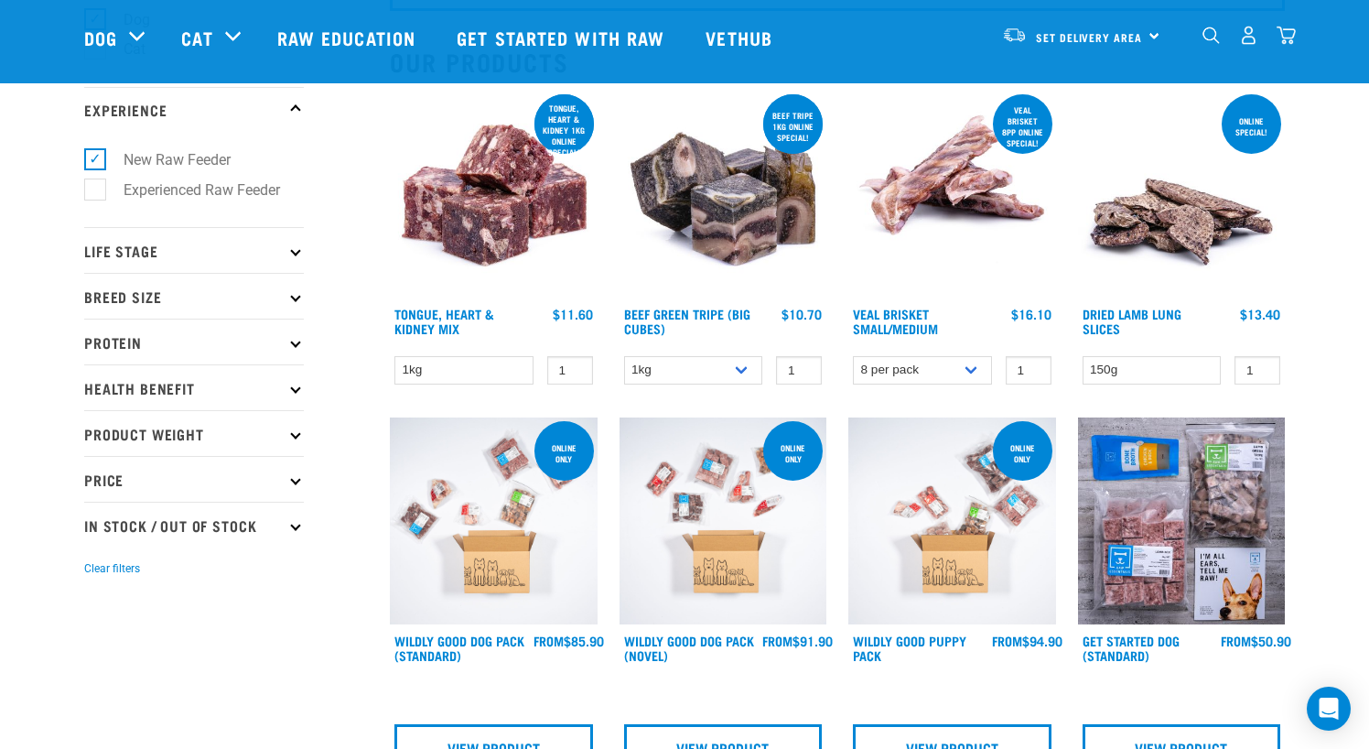
click at [224, 242] on p "Life Stage" at bounding box center [194, 250] width 220 height 46
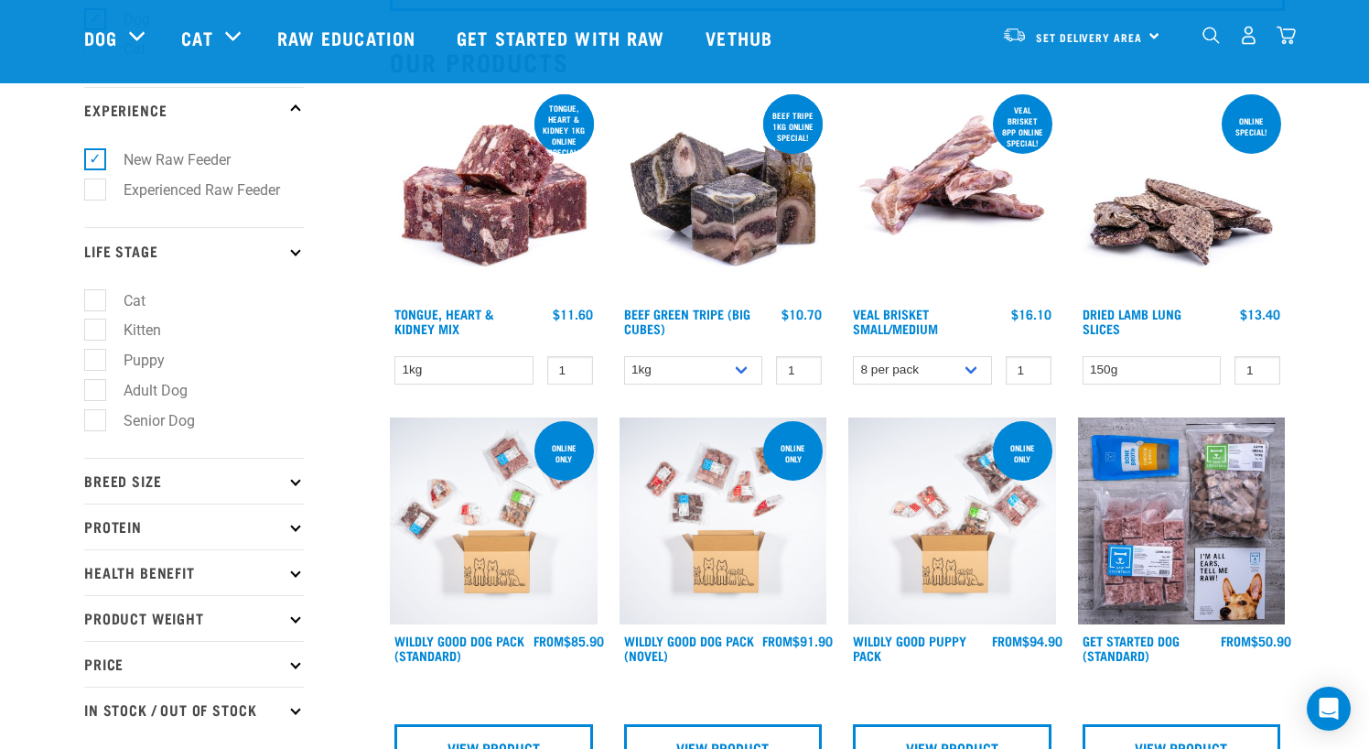
click at [154, 358] on label "Puppy" at bounding box center [133, 360] width 78 height 23
click at [96, 358] on input "Puppy" at bounding box center [90, 357] width 12 height 12
checkbox input "true"
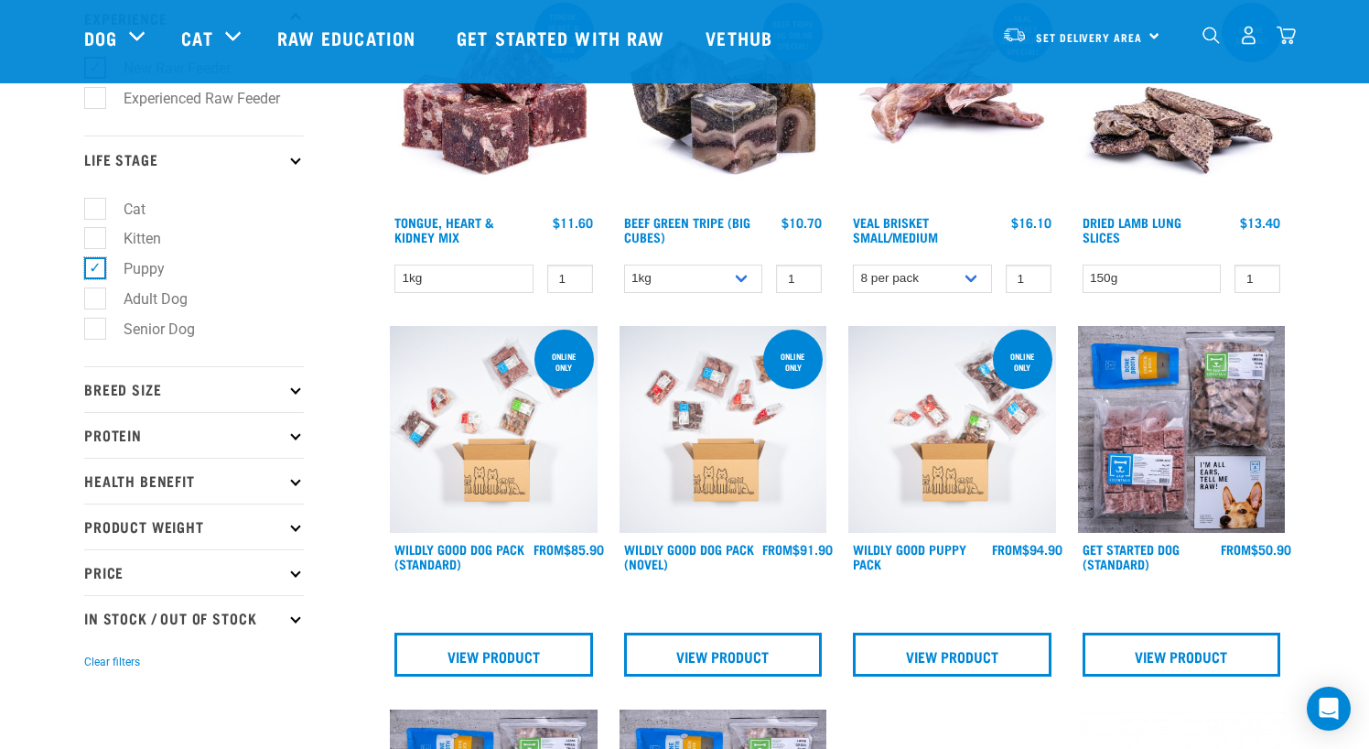
scroll to position [276, 0]
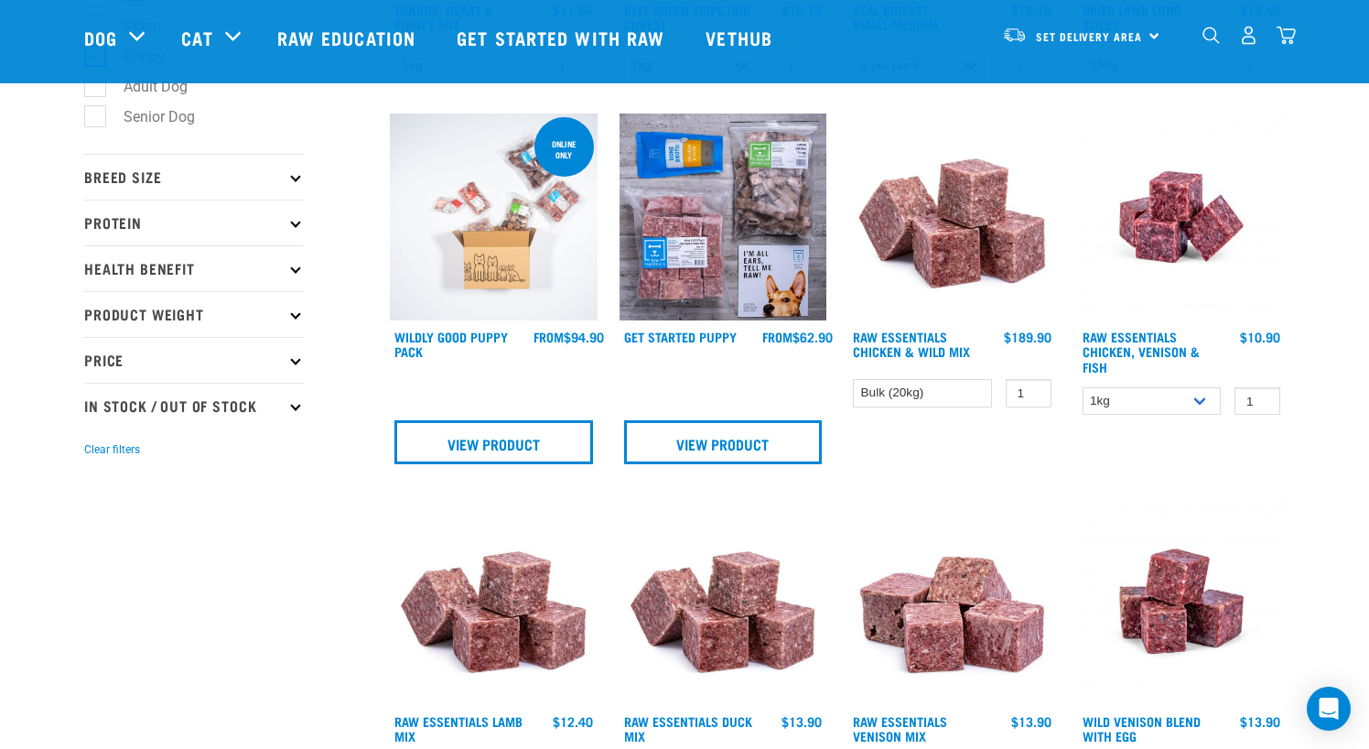
scroll to position [458, 0]
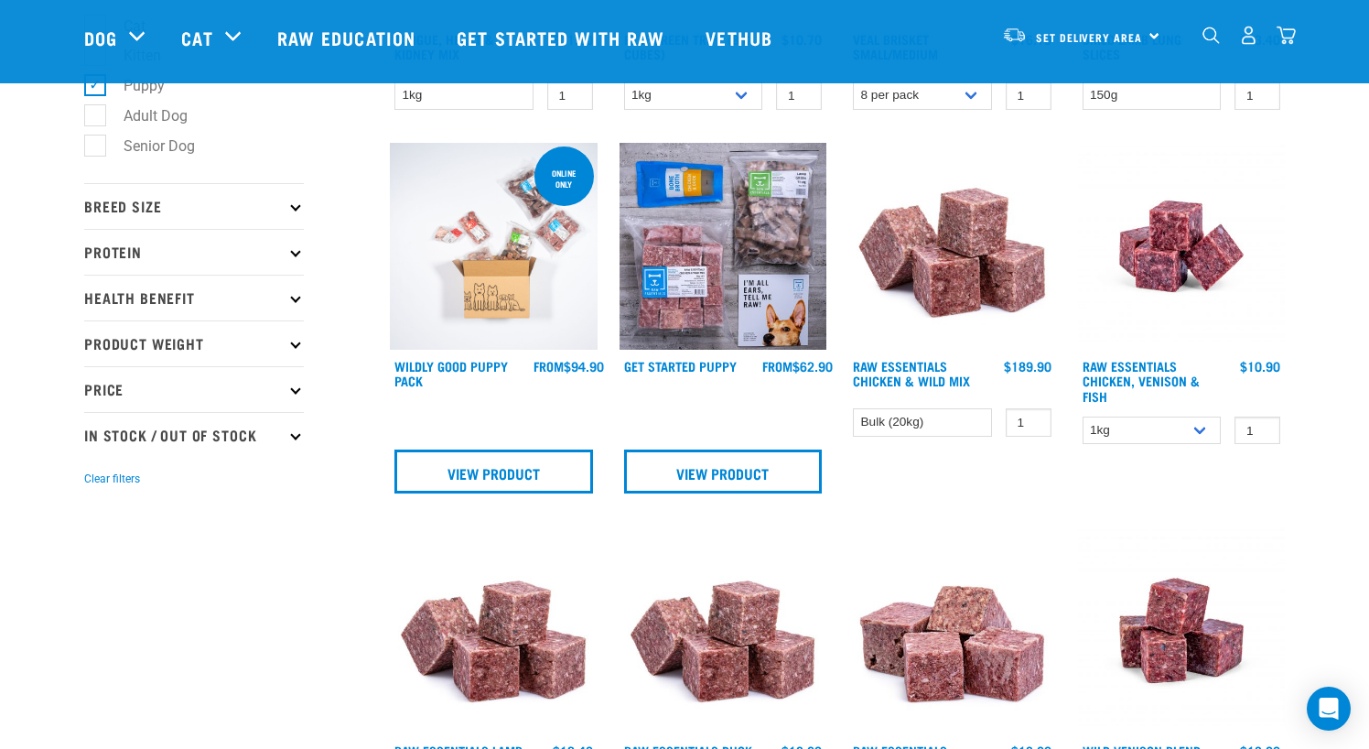
click at [292, 204] on icon at bounding box center [295, 206] width 10 height 10
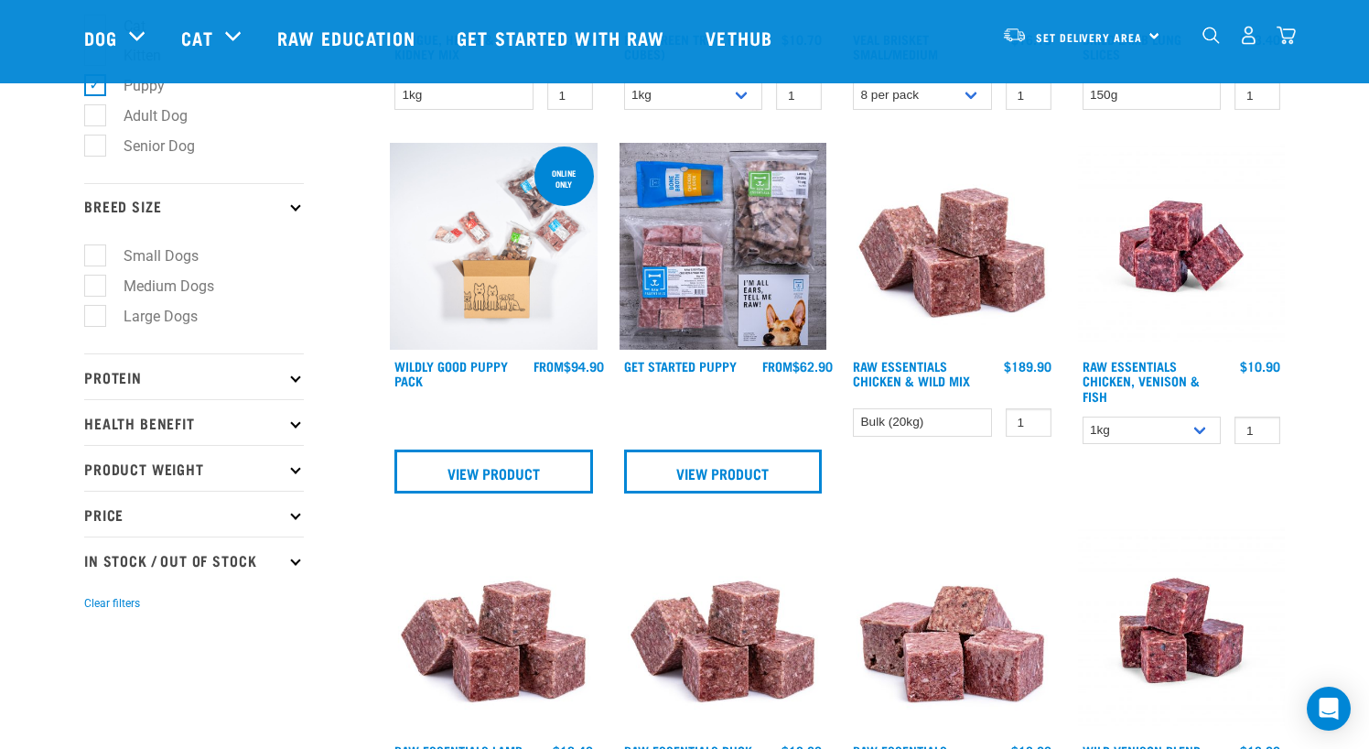
click at [150, 256] on label "Small Dogs" at bounding box center [150, 255] width 112 height 23
click at [96, 256] on input "Small Dogs" at bounding box center [90, 253] width 12 height 12
checkbox input "true"
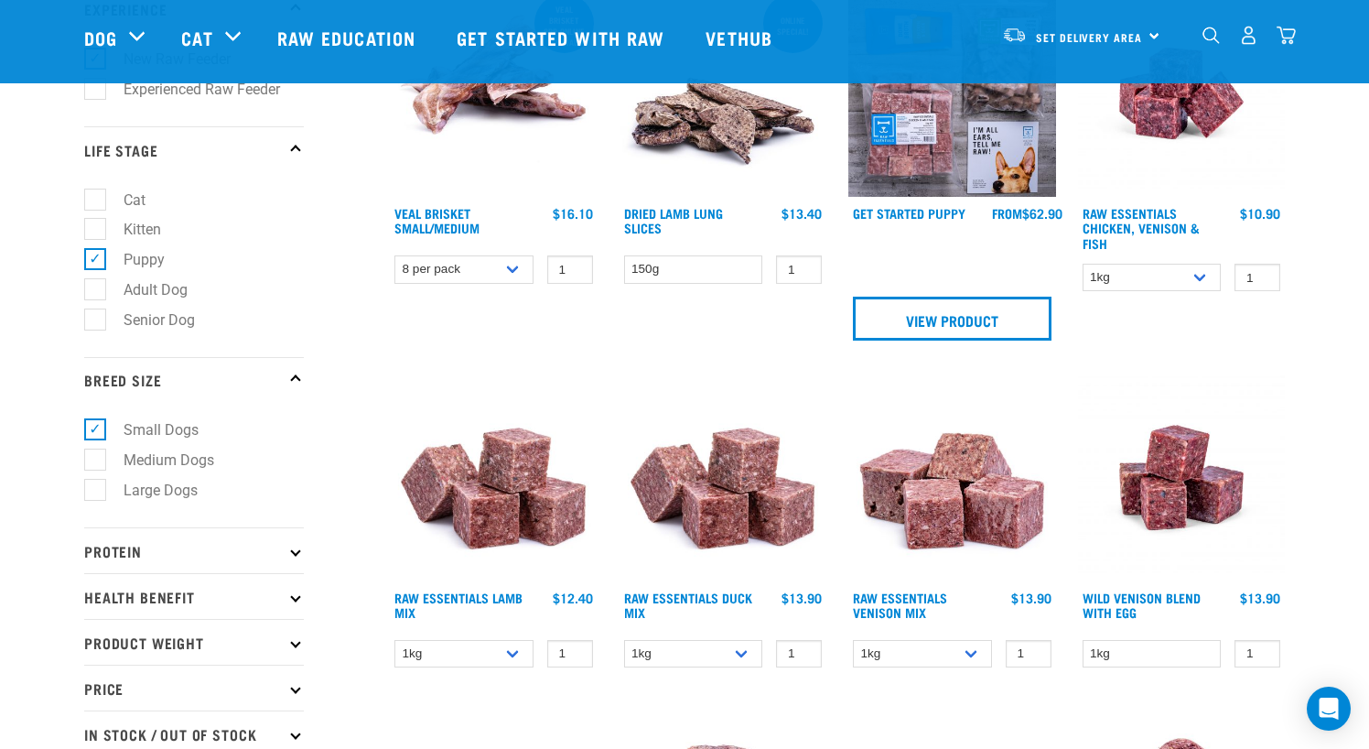
scroll to position [549, 0]
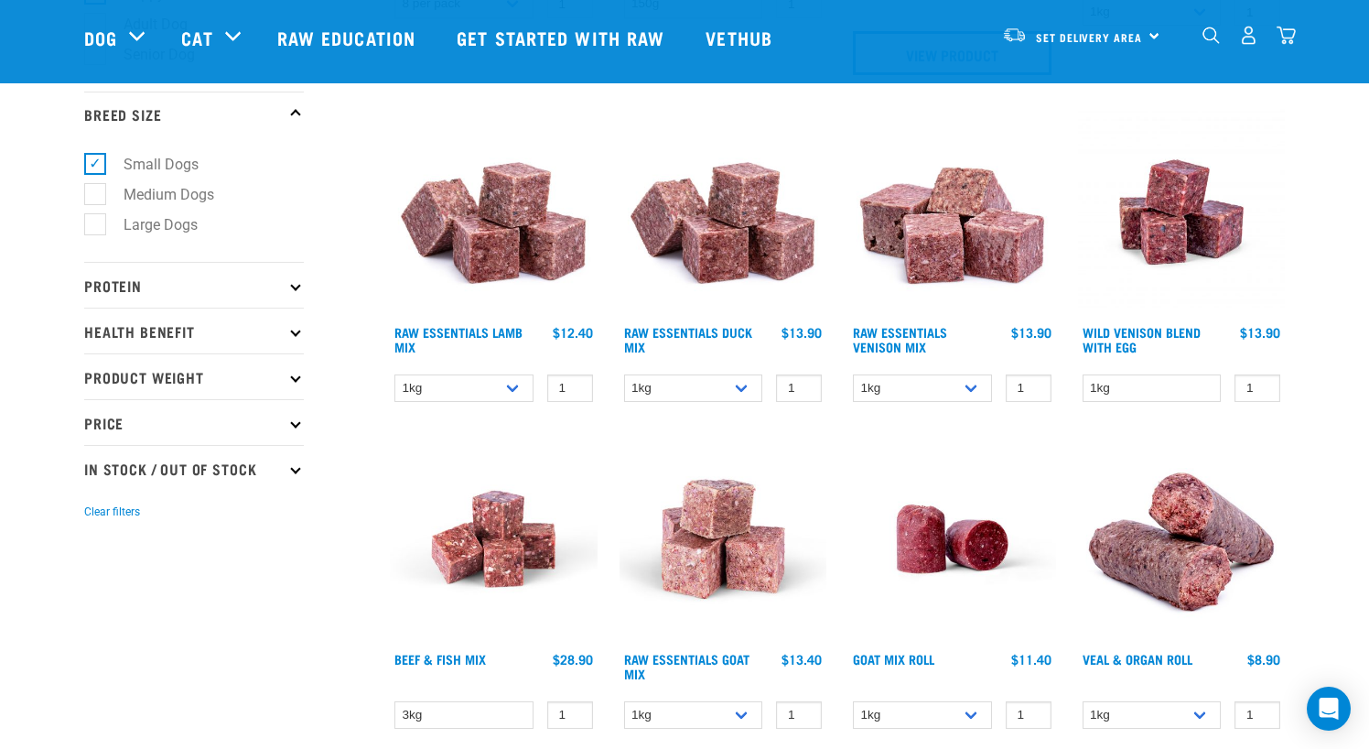
click at [295, 374] on icon at bounding box center [295, 377] width 10 height 10
click at [294, 331] on icon at bounding box center [295, 331] width 10 height 10
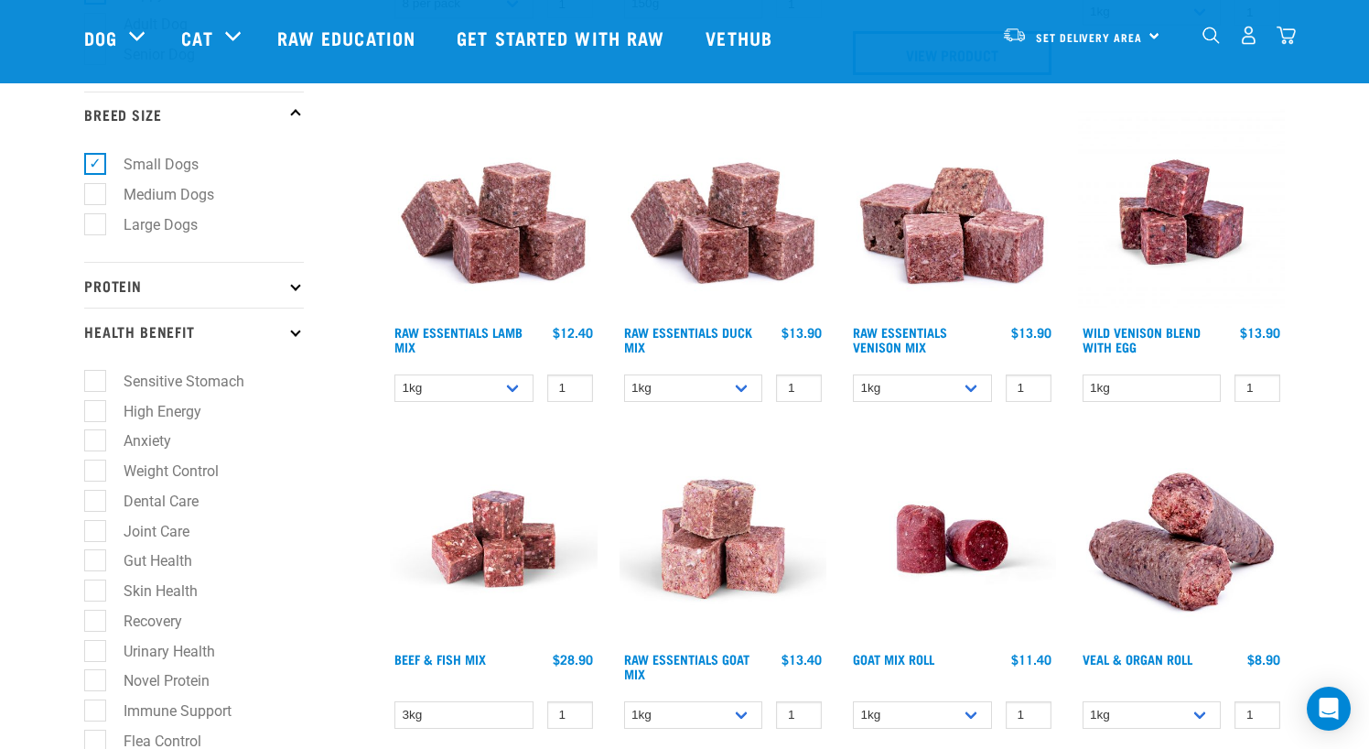
click at [295, 333] on icon at bounding box center [295, 331] width 10 height 10
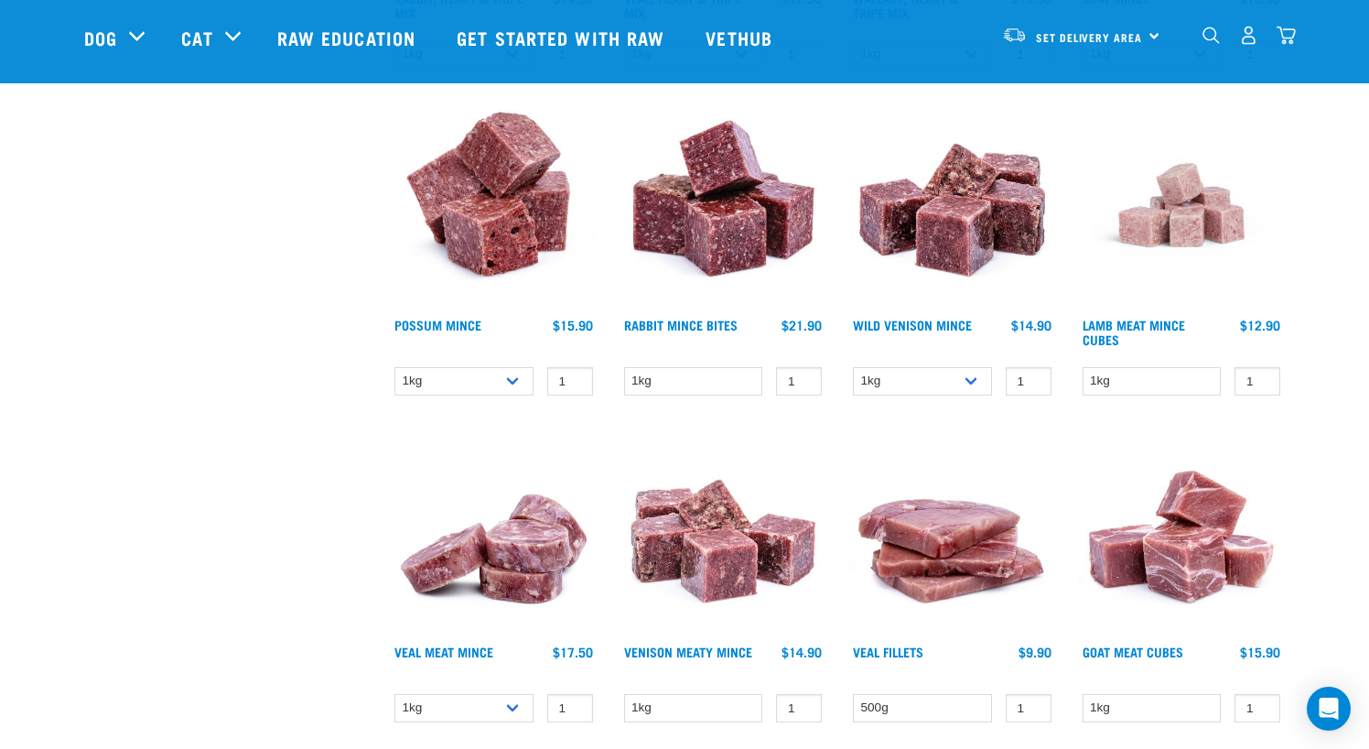
scroll to position [2471, 0]
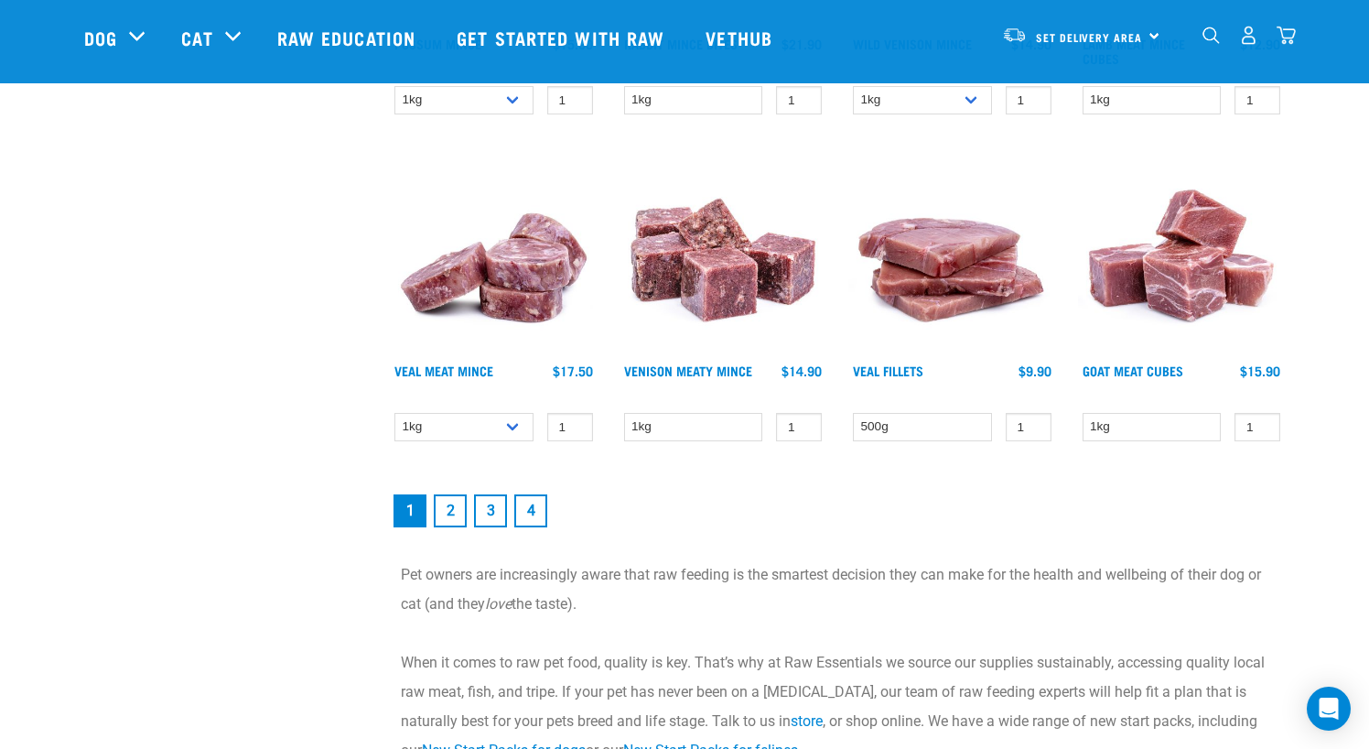
click at [541, 510] on link "4" at bounding box center [530, 510] width 33 height 33
click at [535, 514] on link "4" at bounding box center [530, 510] width 33 height 33
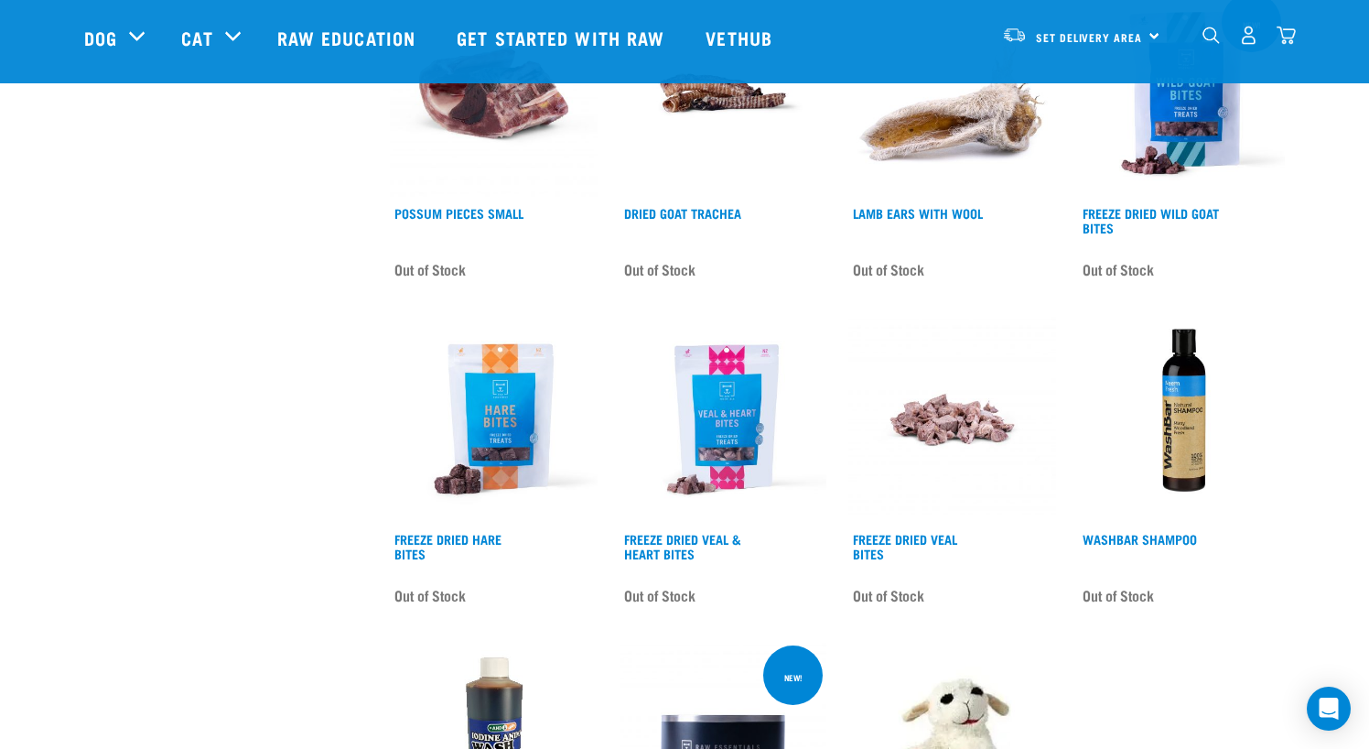
scroll to position [1007, 0]
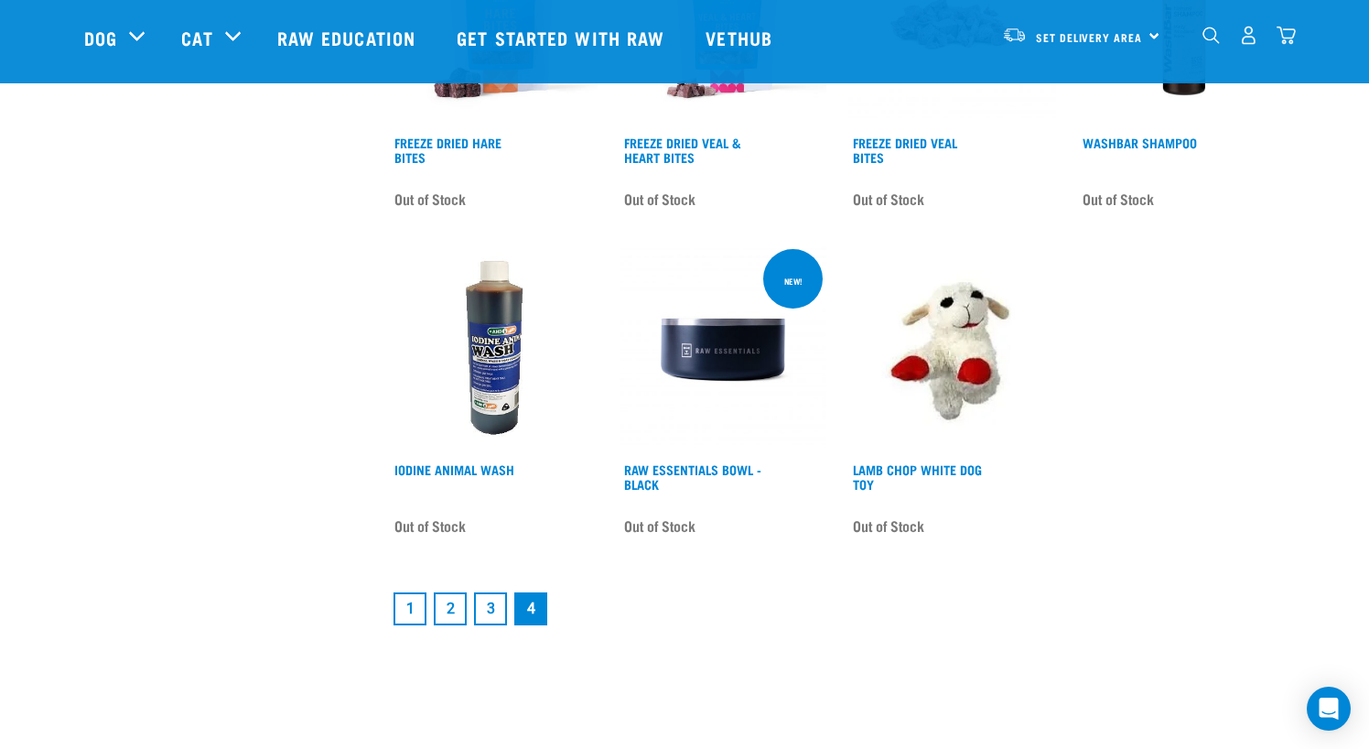
click at [417, 616] on link "1" at bounding box center [410, 608] width 33 height 33
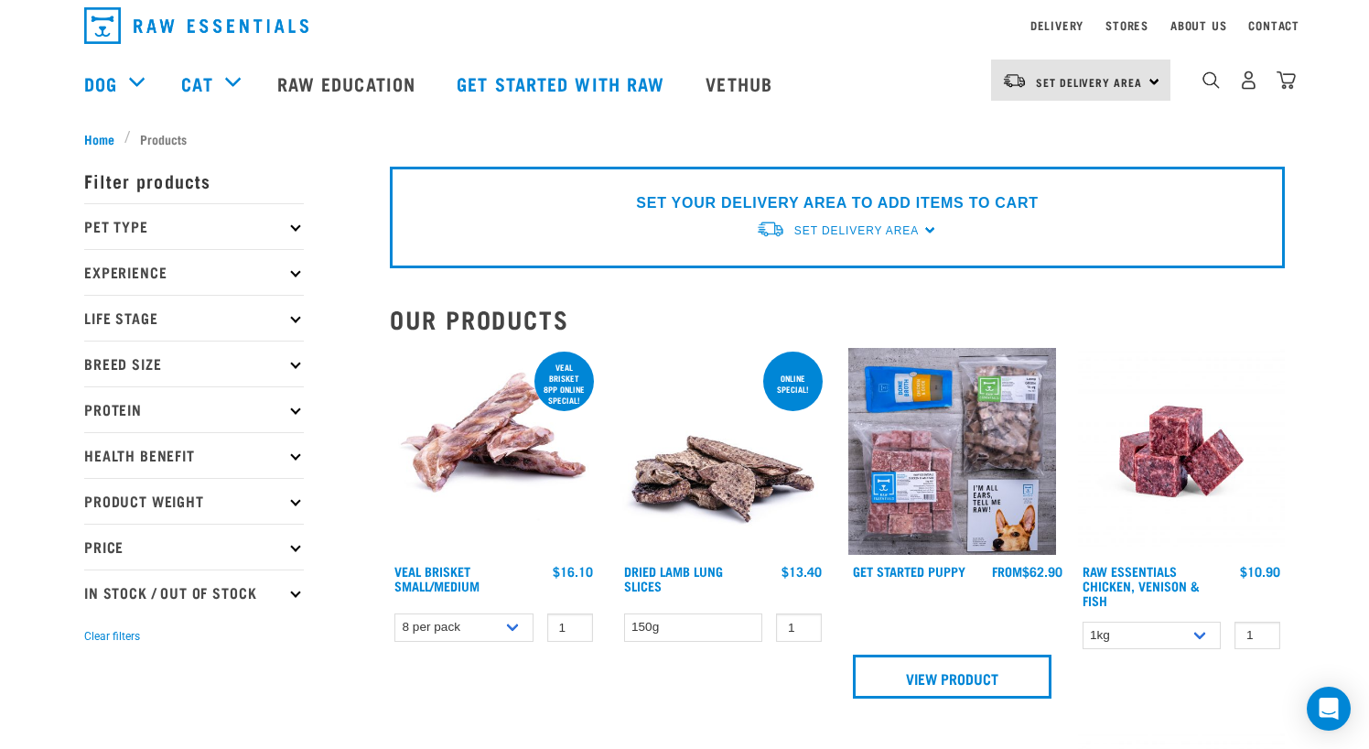
scroll to position [92, 0]
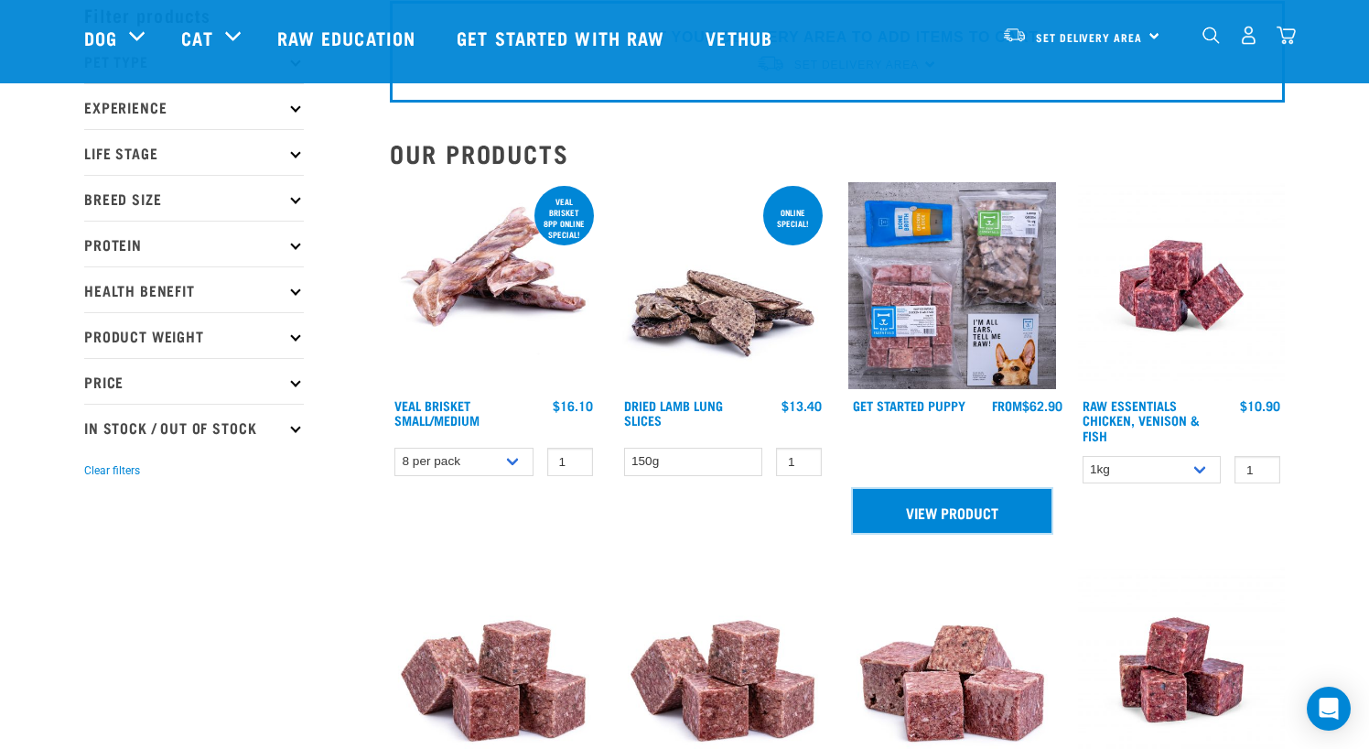
click at [945, 504] on link "View Product" at bounding box center [952, 511] width 199 height 44
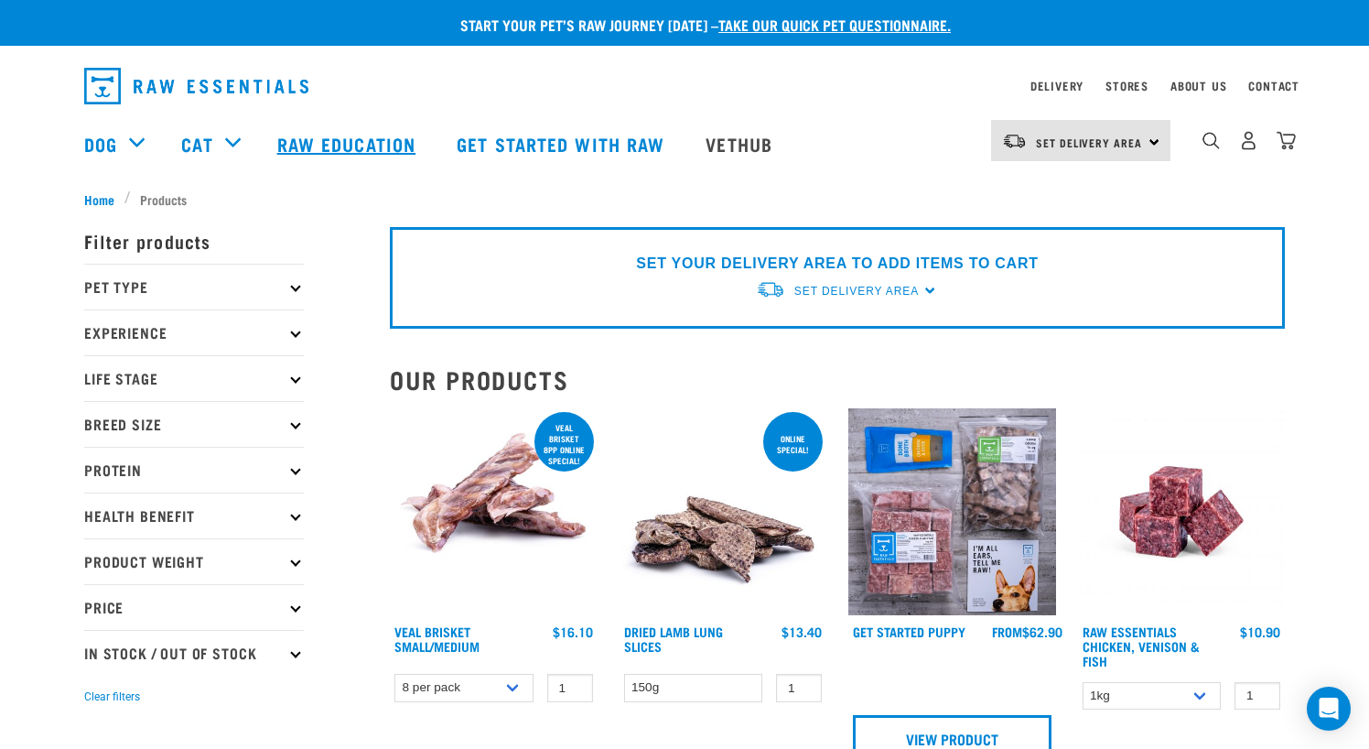
click at [370, 148] on link "Raw Education" at bounding box center [348, 143] width 179 height 73
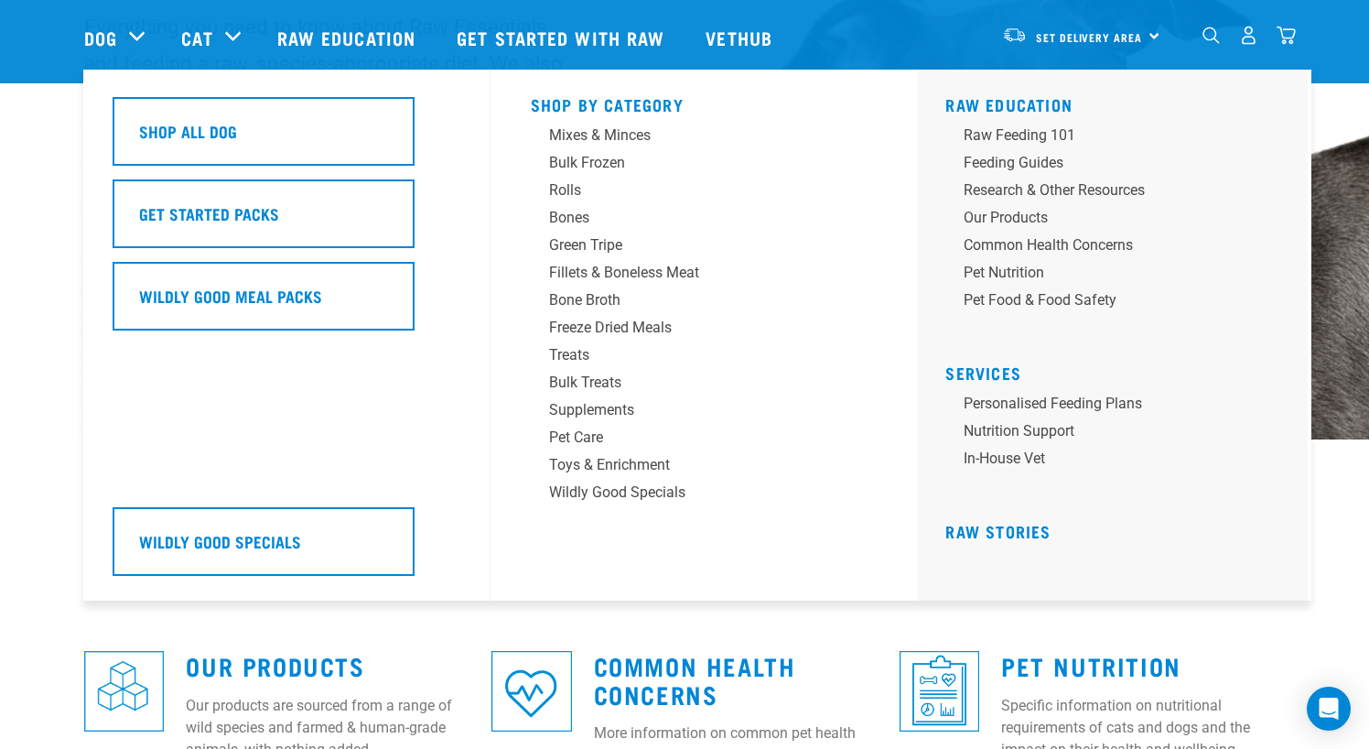
scroll to position [275, 0]
